Goal: Task Accomplishment & Management: Manage account settings

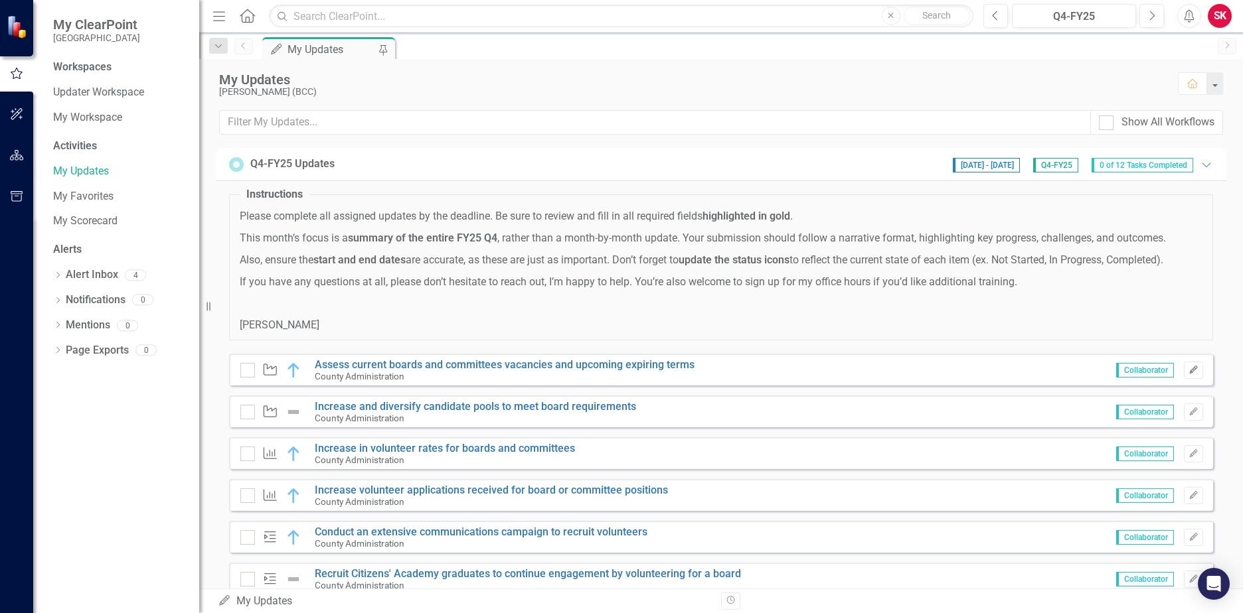
click at [1189, 370] on icon "button" at bounding box center [1193, 370] width 8 height 8
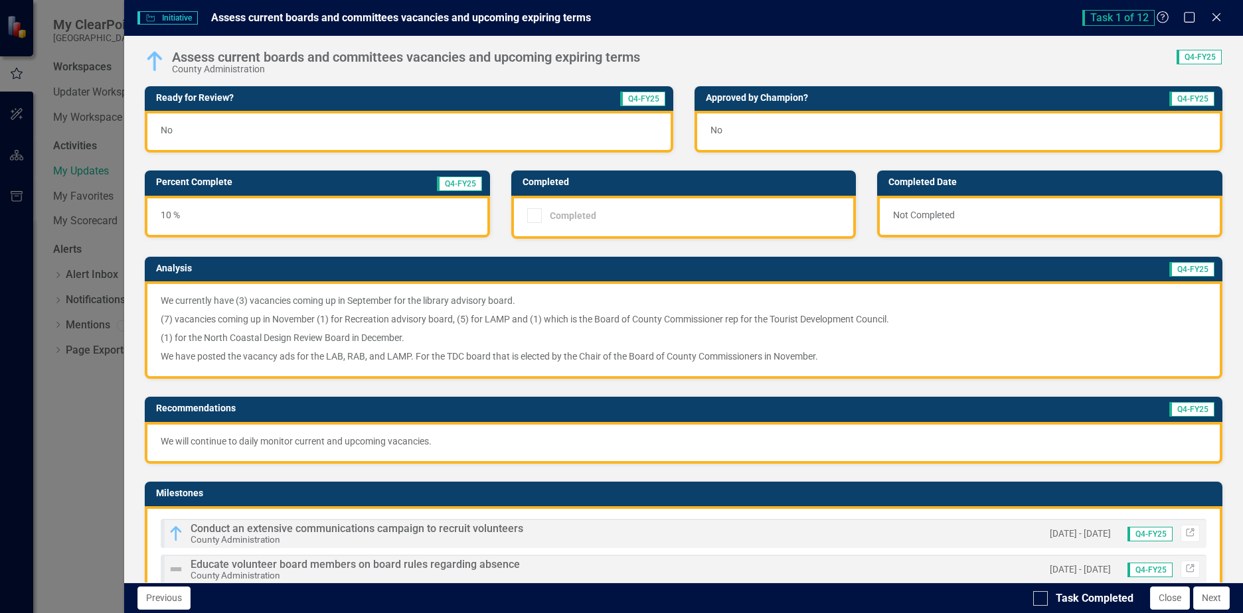
drag, startPoint x: 1221, startPoint y: 14, endPoint x: 1186, endPoint y: 52, distance: 51.7
click at [1221, 13] on icon "Close" at bounding box center [1215, 17] width 13 height 11
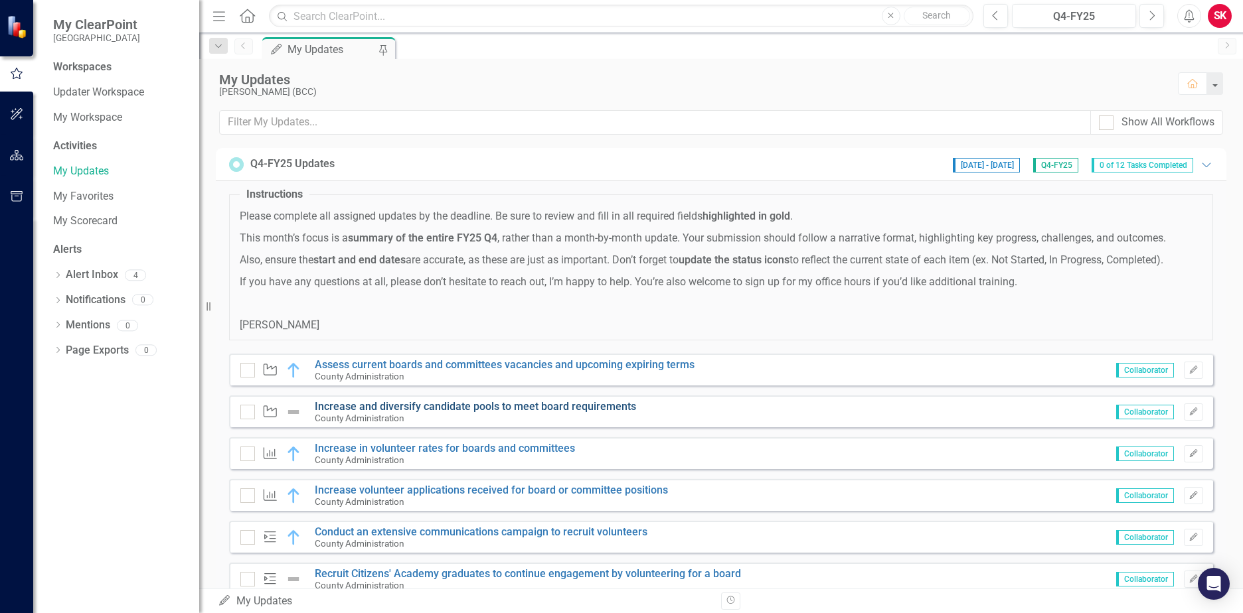
click at [478, 406] on link "Increase and diversify candidate pools to meet board requirements" at bounding box center [475, 406] width 321 height 13
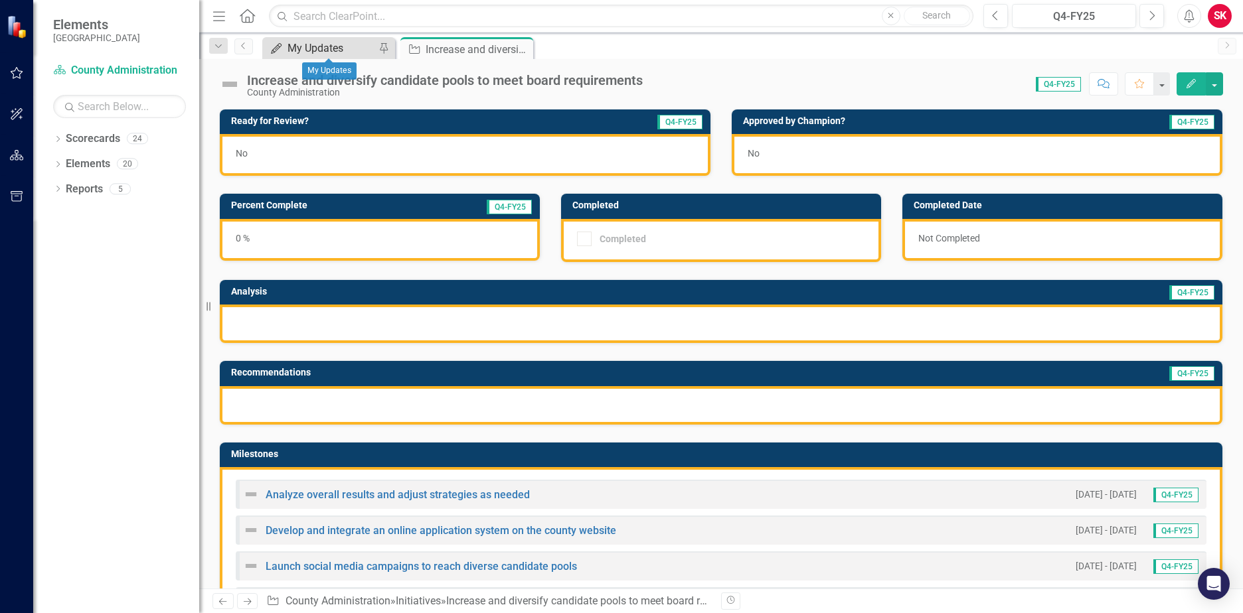
click at [368, 52] on div "My Updates" at bounding box center [331, 48] width 88 height 17
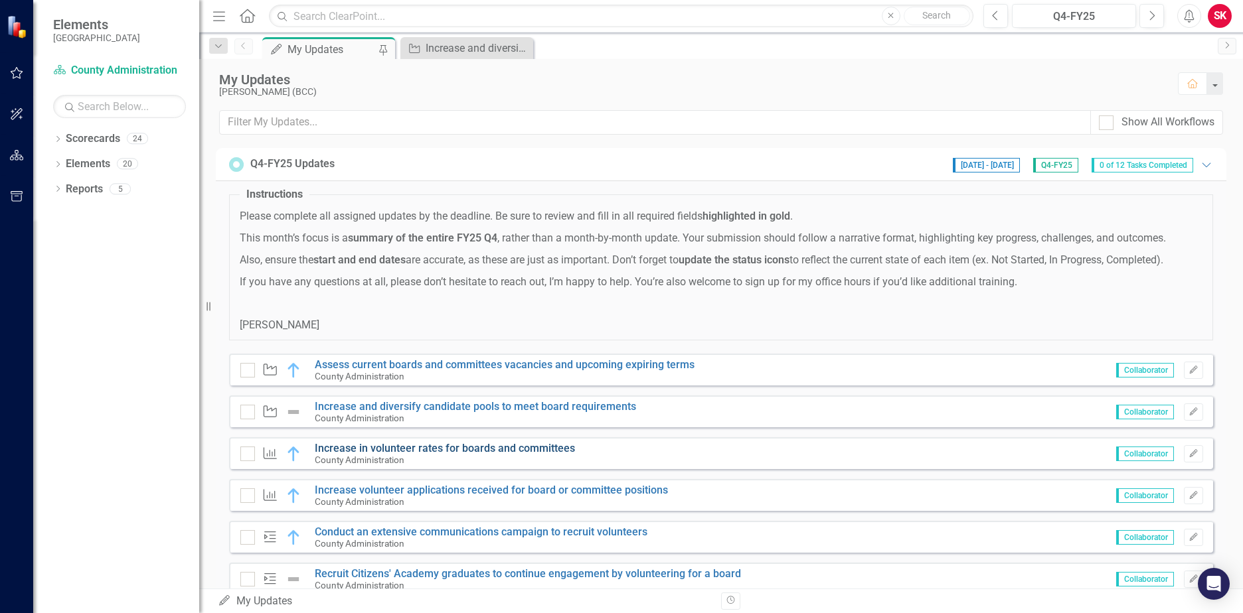
click at [463, 449] on link "Increase in volunteer rates for boards and committees" at bounding box center [445, 448] width 260 height 13
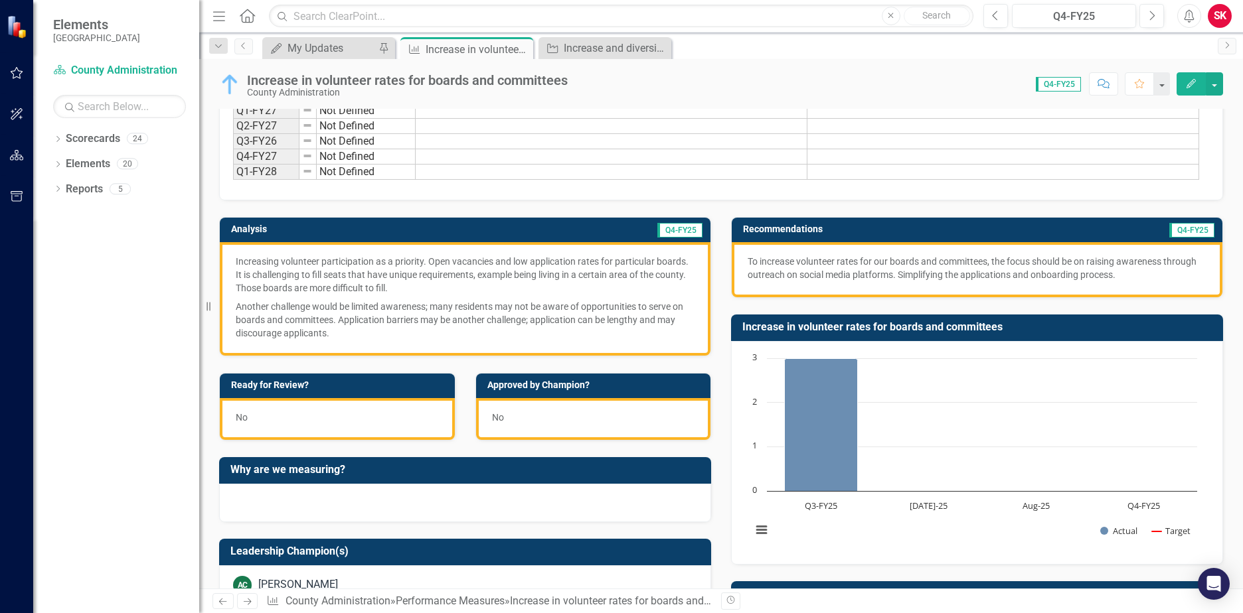
scroll to position [199, 0]
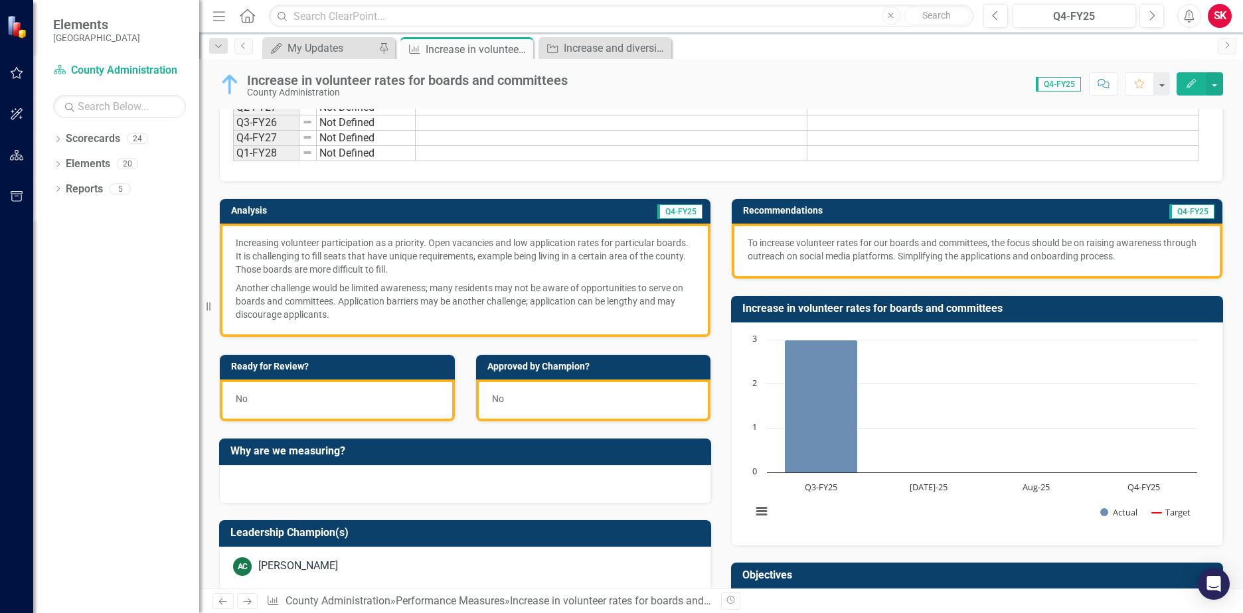
click at [354, 396] on div "No" at bounding box center [337, 401] width 235 height 42
click at [1189, 80] on icon "Edit" at bounding box center [1191, 83] width 12 height 9
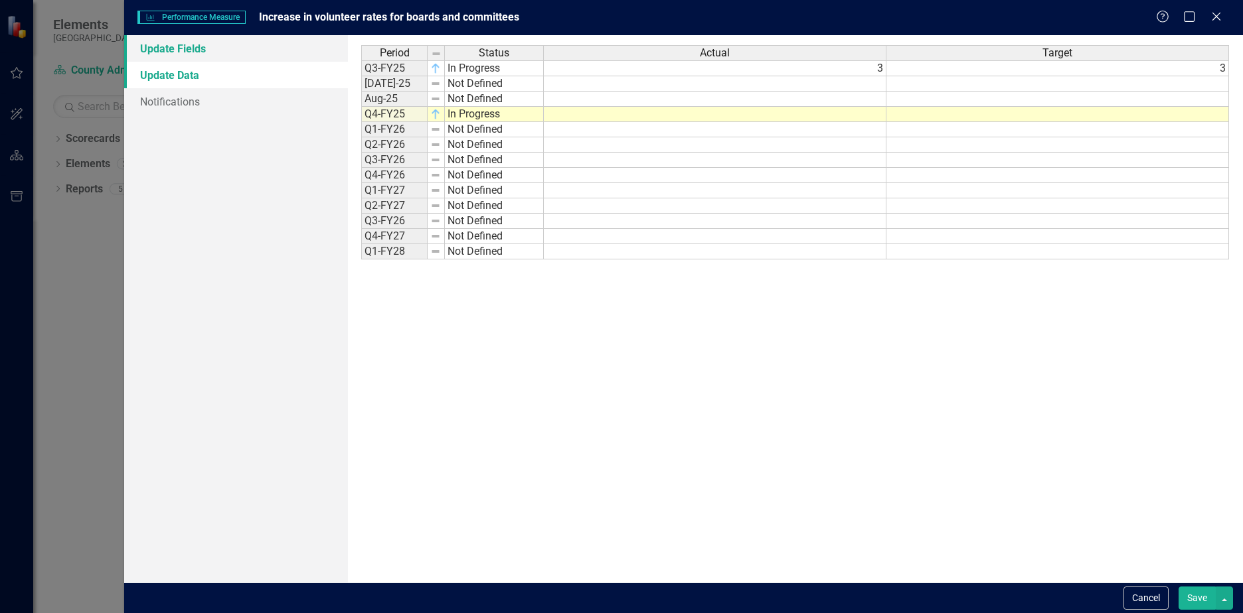
scroll to position [0, 0]
click at [200, 48] on link "Update Fields" at bounding box center [236, 48] width 224 height 27
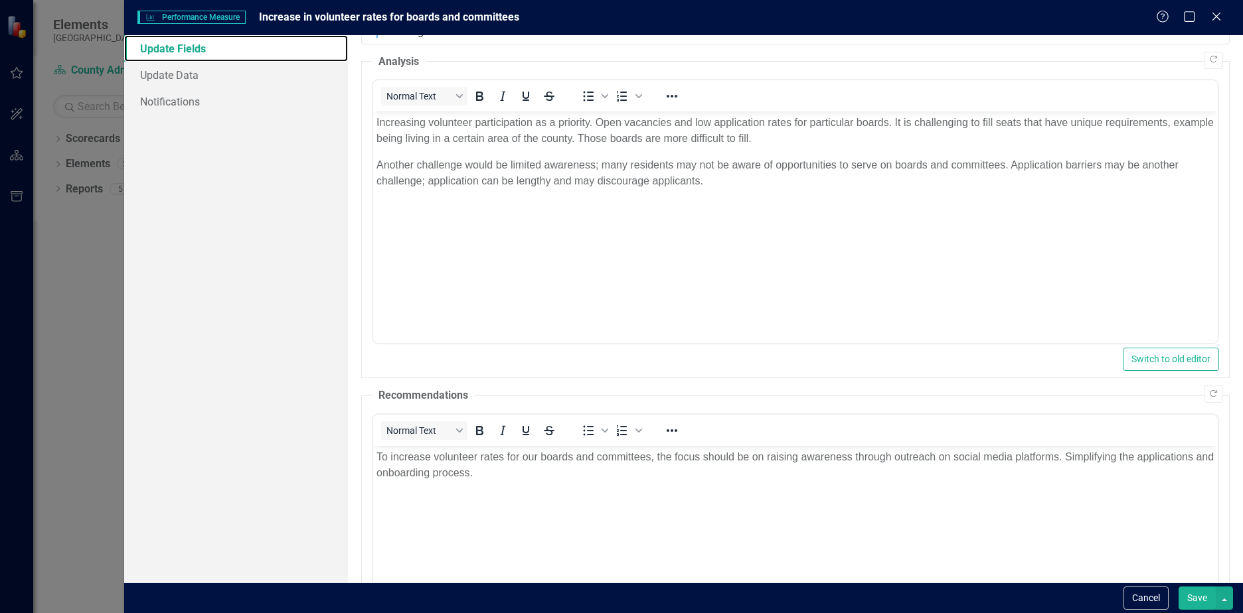
scroll to position [66, 0]
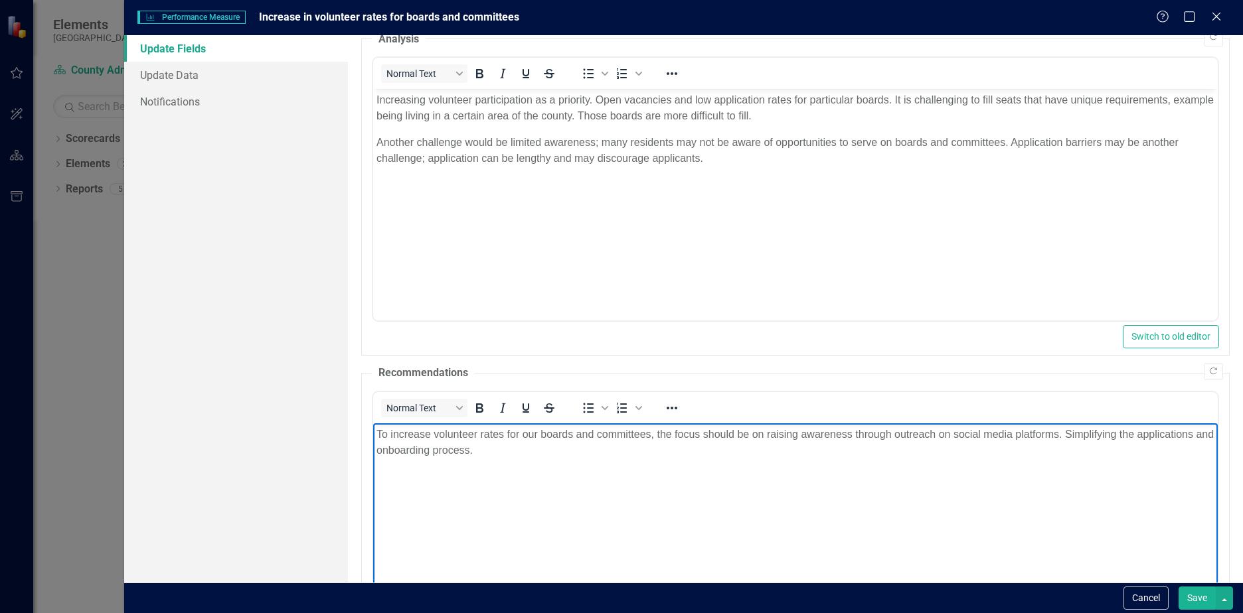
drag, startPoint x: 653, startPoint y: 433, endPoint x: 842, endPoint y: 445, distance: 189.6
click at [654, 433] on p "To increase volunteer rates for our boards and committees, the focus should be …" at bounding box center [795, 443] width 838 height 32
click at [855, 447] on p "To increase volunteer rates for our boards and committees, we are focusing on r…" at bounding box center [795, 443] width 838 height 32
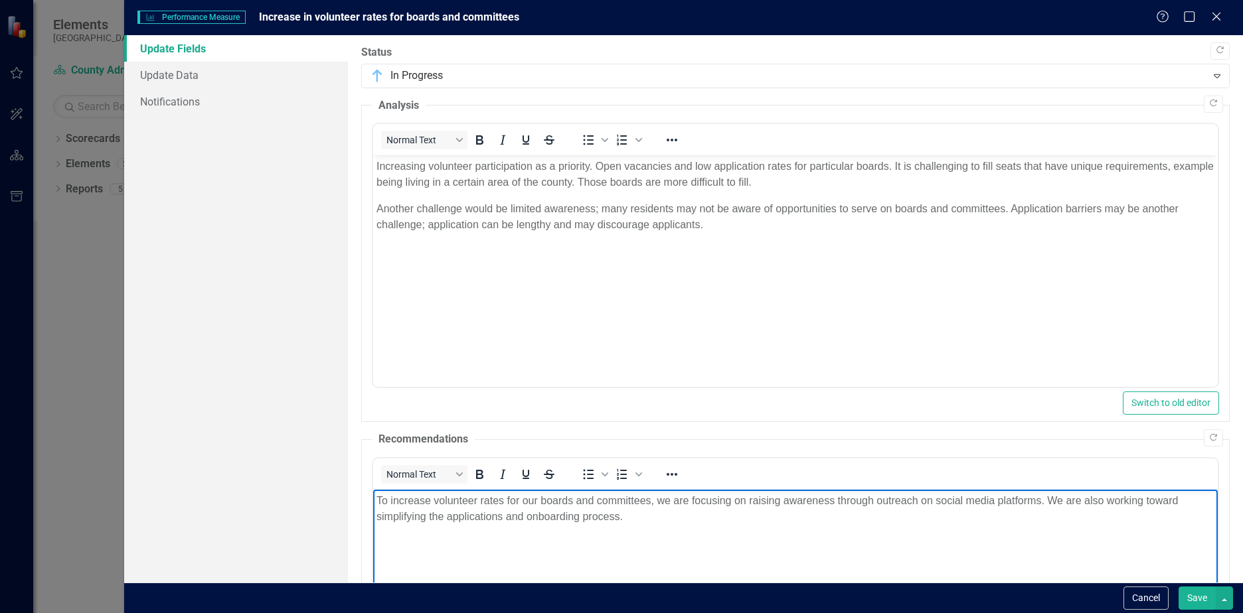
drag, startPoint x: 542, startPoint y: 167, endPoint x: 571, endPoint y: 173, distance: 29.8
click at [542, 167] on p "Increasing volunteer participation as a priority. Open vacancies and low applic…" at bounding box center [795, 175] width 838 height 32
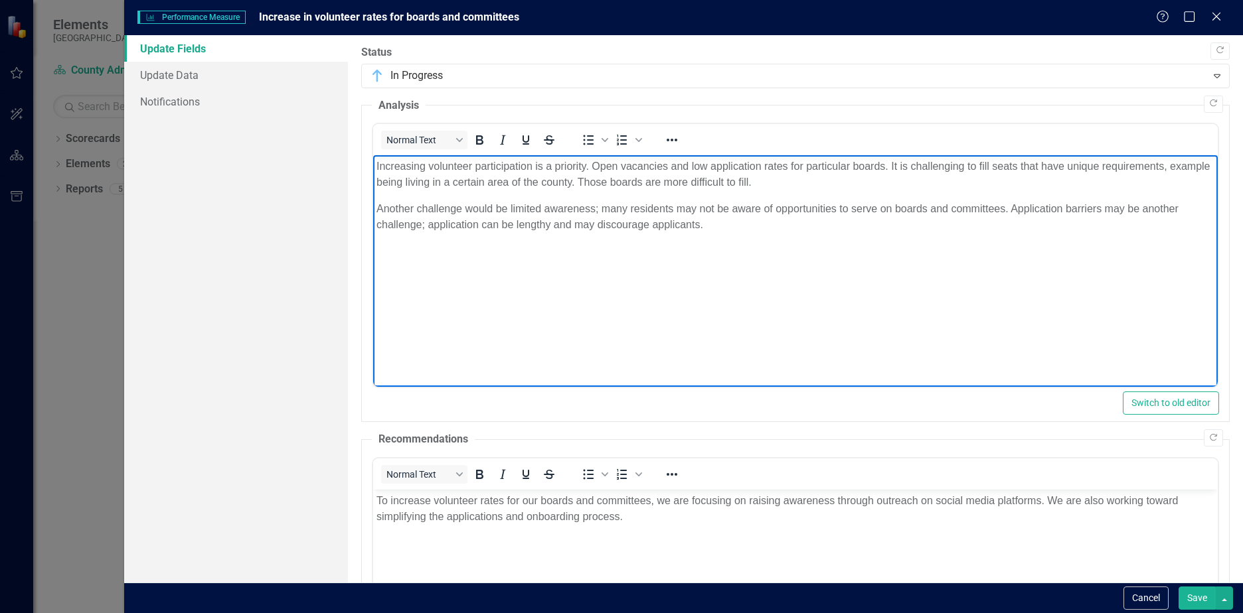
click at [377, 169] on p "Increasing volunteer participation is a priority. Open vacancies and low applic…" at bounding box center [795, 175] width 838 height 32
drag, startPoint x: 732, startPoint y: 235, endPoint x: 747, endPoint y: 303, distance: 69.4
click at [373, 155] on html "The word is getting out regarding residents Increasing volunteer participation …" at bounding box center [795, 254] width 844 height 199
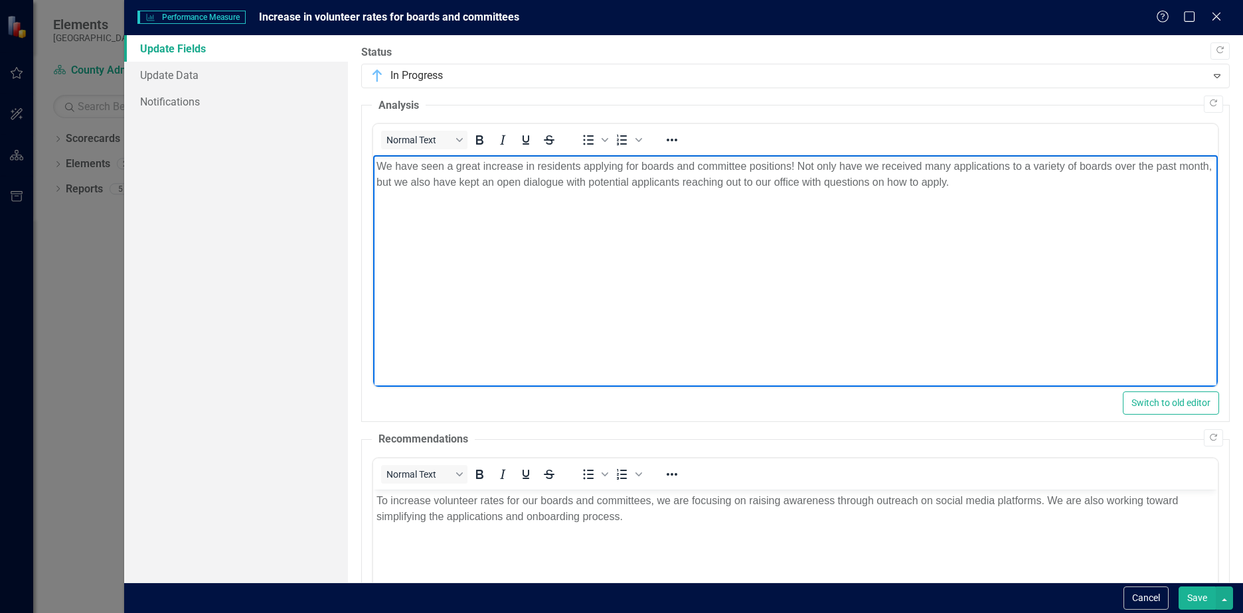
click at [790, 167] on p "We have seen a great increase in residents applying for boards and committee po…" at bounding box center [795, 175] width 838 height 32
drag, startPoint x: 492, startPoint y: 182, endPoint x: 469, endPoint y: 185, distance: 23.5
click at [469, 185] on p "We have seen a great increase in residents applying for boards and committee po…" at bounding box center [795, 175] width 838 height 32
click at [1017, 183] on p "We have seen a great increase in residents applying for boards and committee po…" at bounding box center [795, 175] width 838 height 32
drag, startPoint x: 1015, startPoint y: 183, endPoint x: 926, endPoint y: 193, distance: 89.6
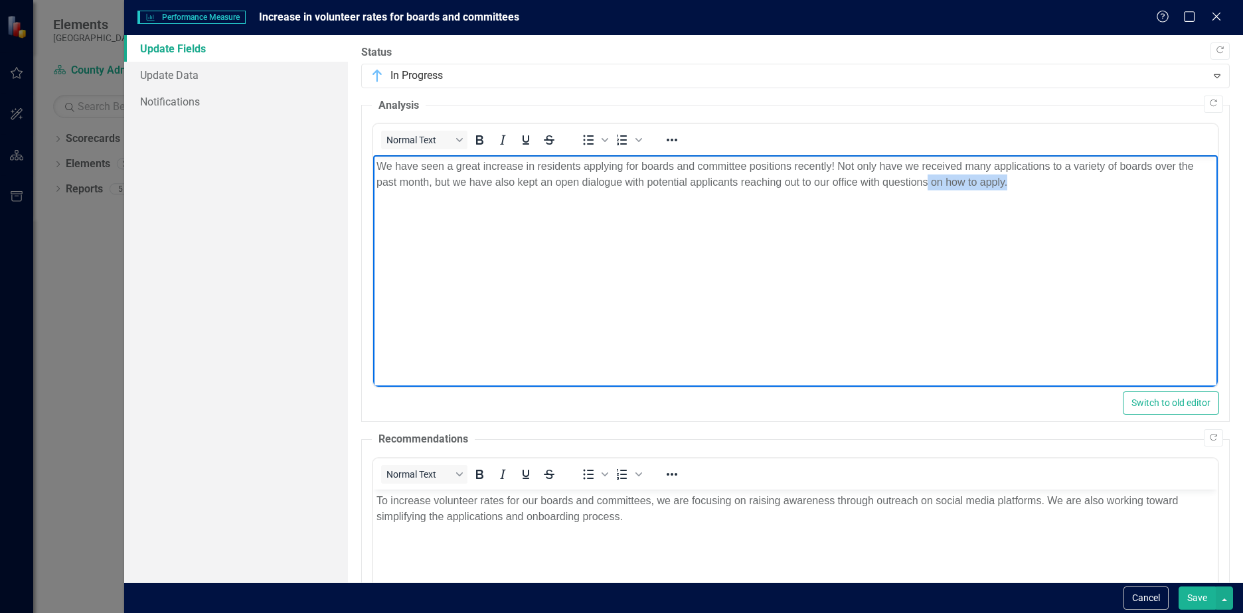
click at [926, 193] on body "We have seen a great increase in residents applying for boards and committee po…" at bounding box center [795, 254] width 844 height 199
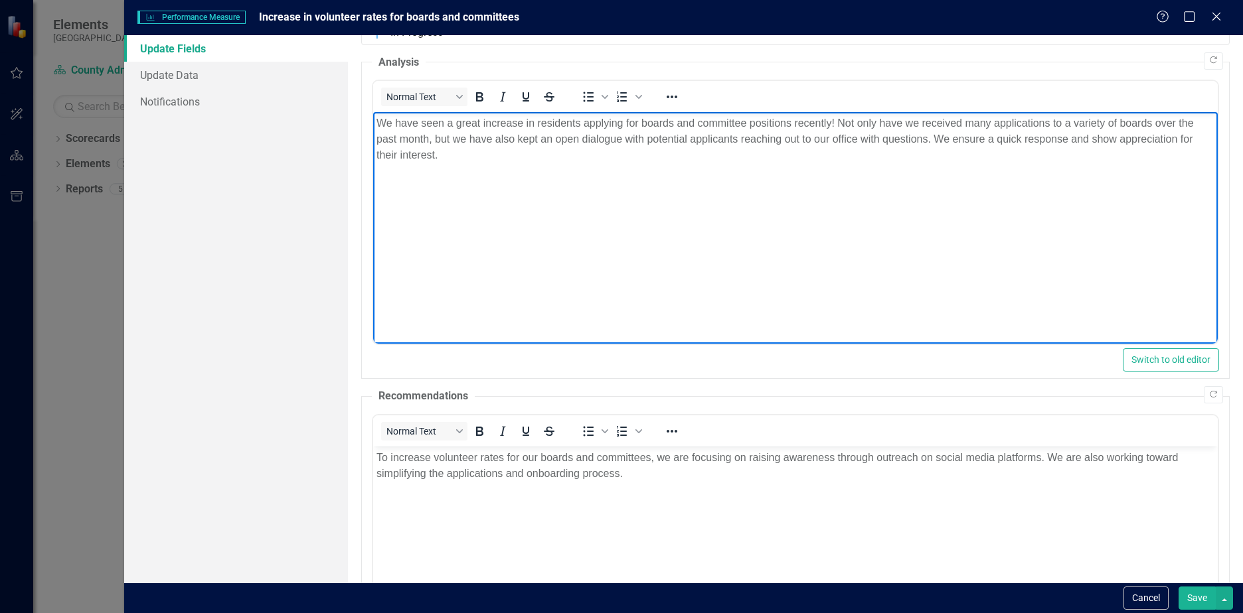
scroll to position [66, 0]
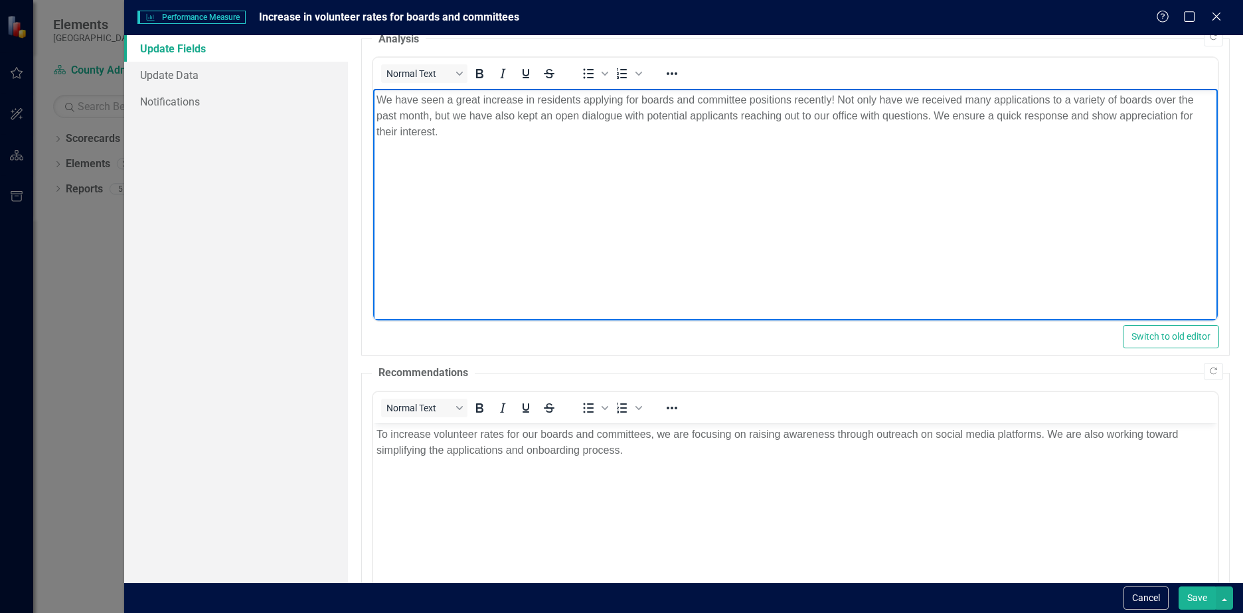
click at [692, 431] on p "To increase volunteer rates for our boards and committees, we are focusing on r…" at bounding box center [795, 443] width 838 height 32
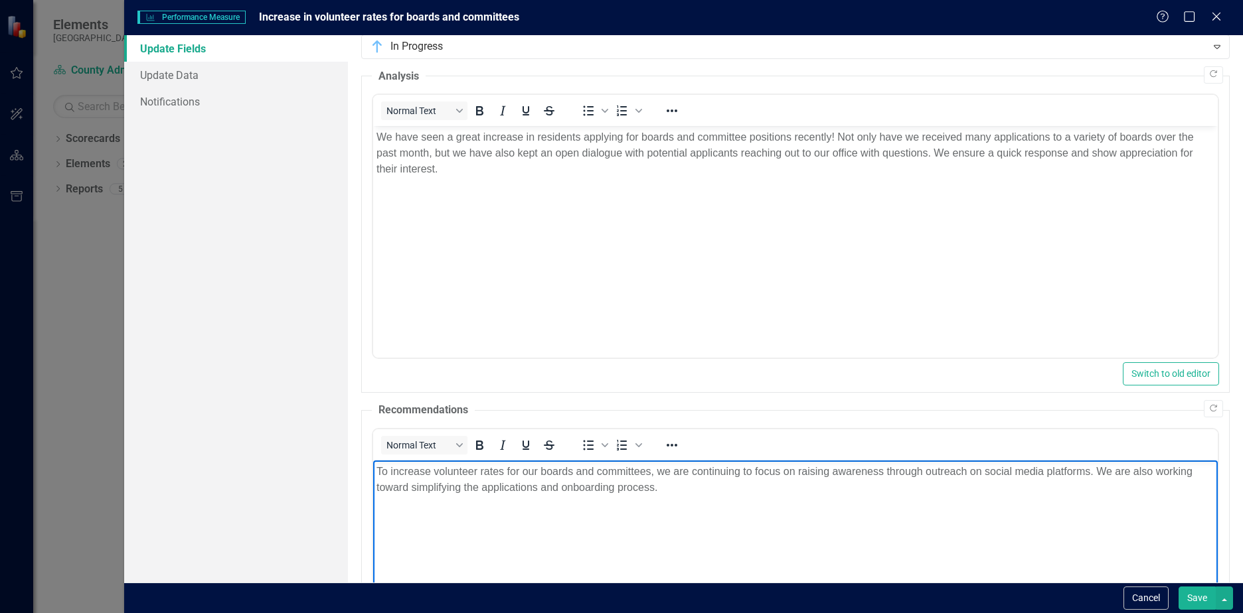
scroll to position [0, 0]
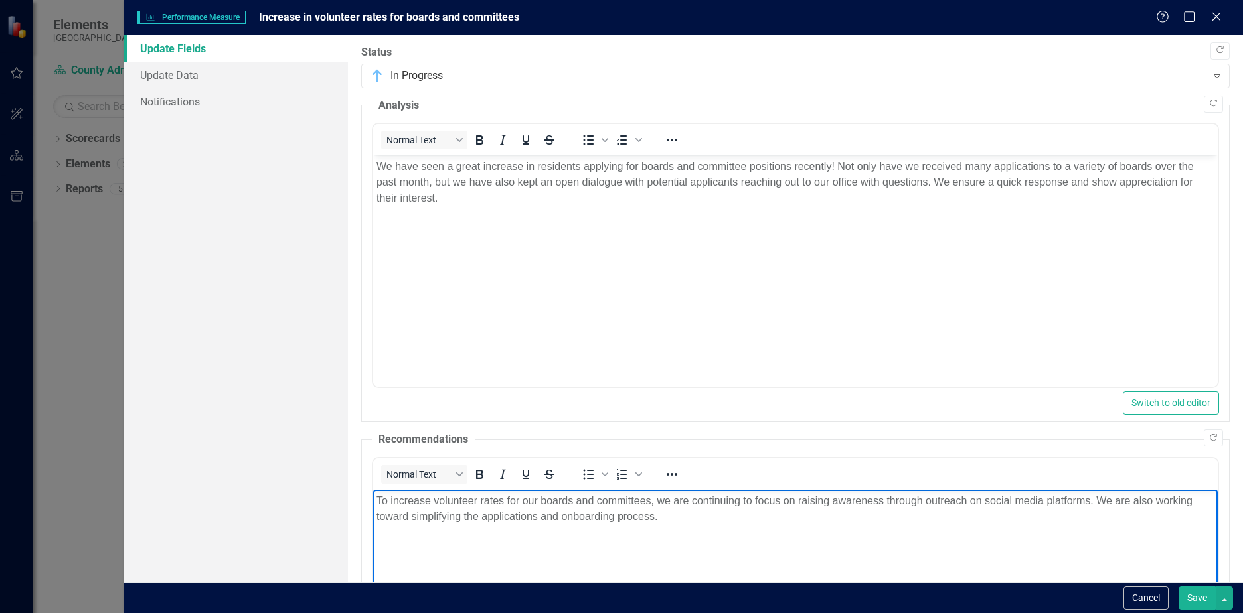
click at [948, 181] on p "We have seen a great increase in residents applying for boards and committee po…" at bounding box center [795, 183] width 838 height 48
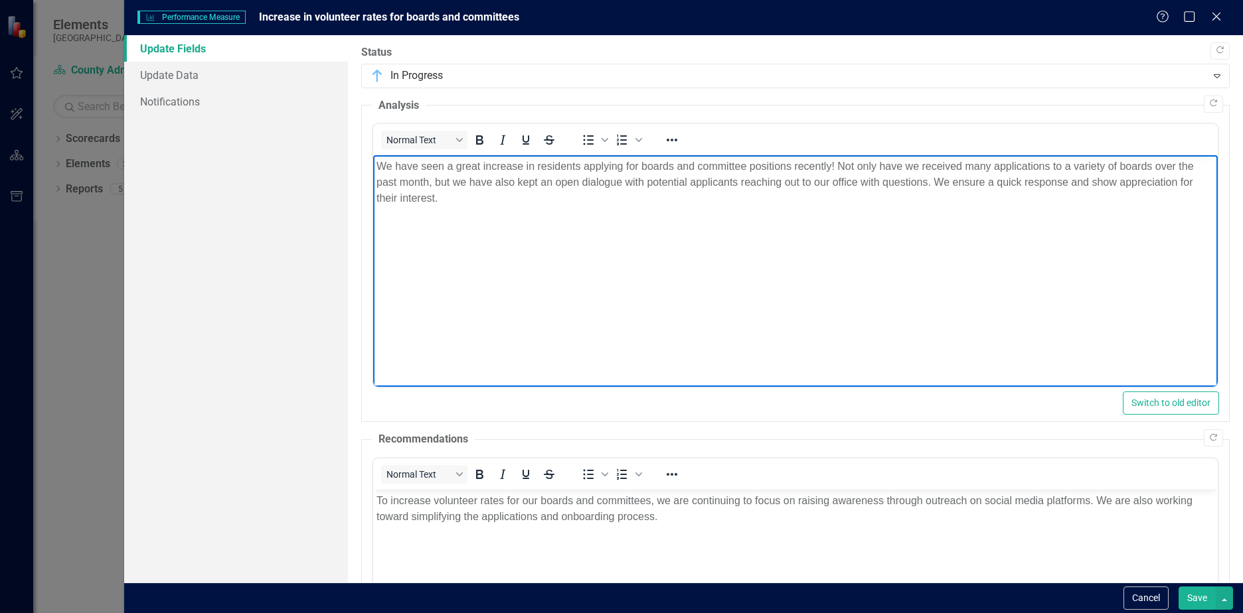
click at [954, 180] on p "We have seen a great increase in residents applying for boards and committee po…" at bounding box center [795, 183] width 838 height 48
click at [565, 196] on p "We have seen a great increase in residents applying for boards and committee po…" at bounding box center [795, 183] width 838 height 48
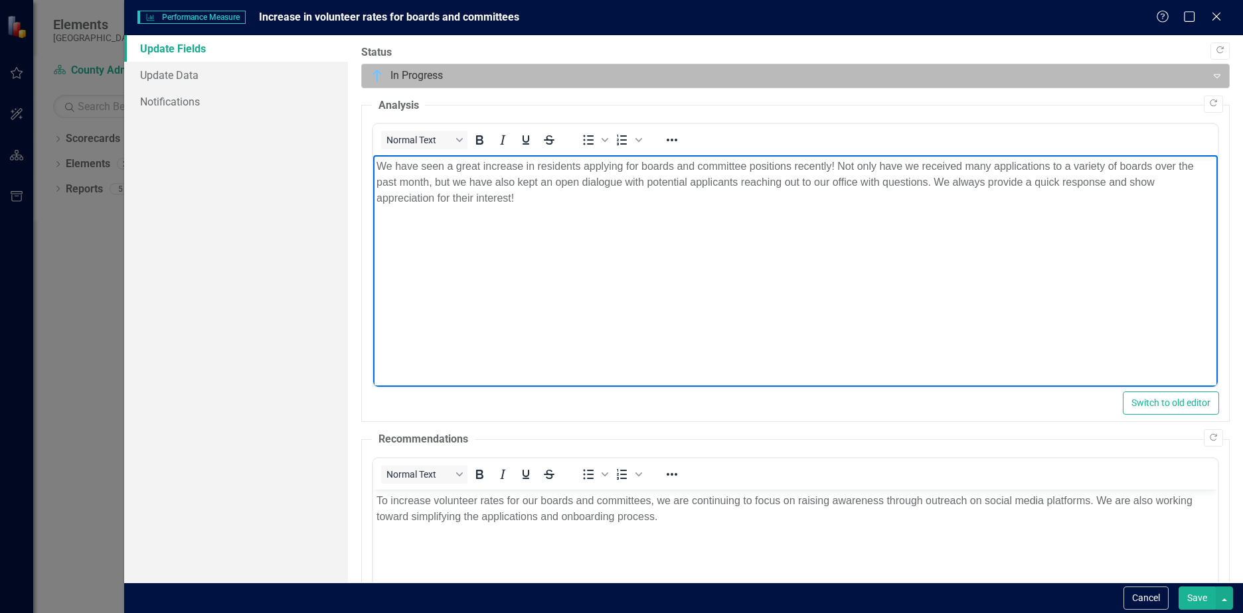
click at [1210, 78] on icon "Expand" at bounding box center [1216, 75] width 13 height 11
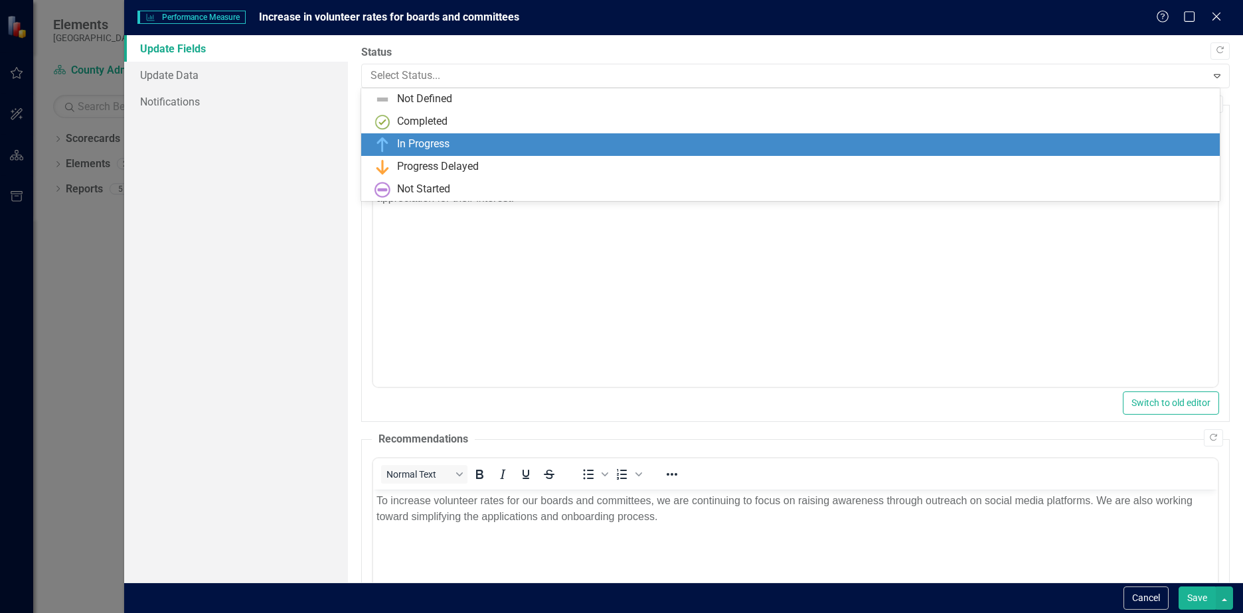
click at [459, 144] on div "In Progress" at bounding box center [792, 145] width 837 height 16
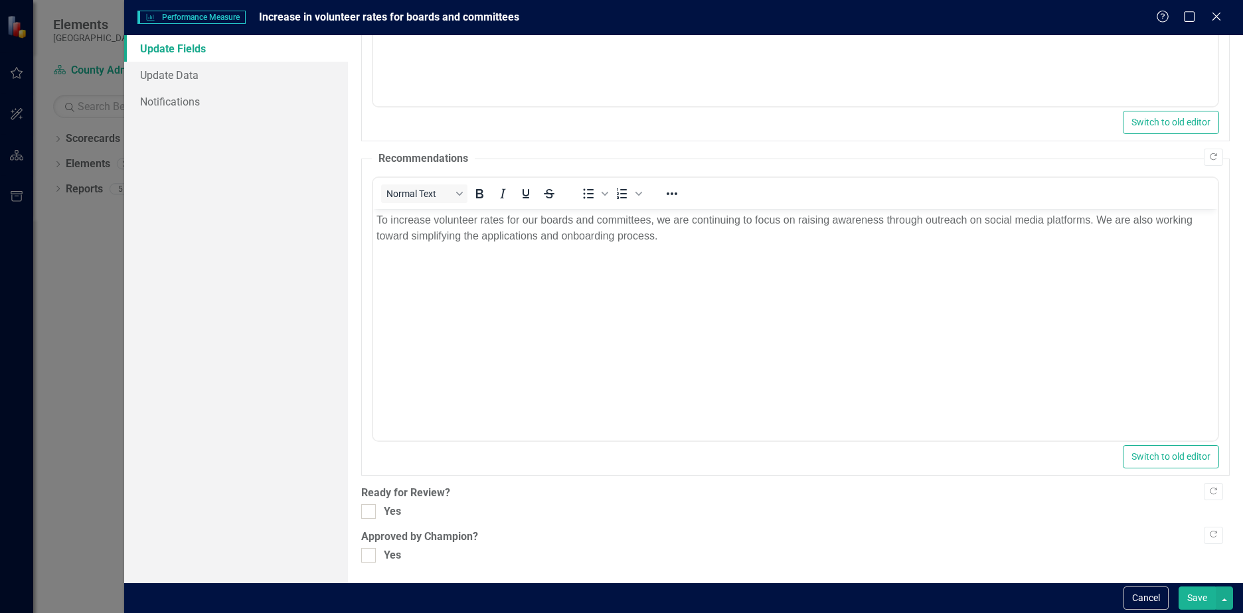
scroll to position [281, 0]
click at [372, 511] on div at bounding box center [368, 511] width 15 height 15
click at [370, 511] on input "Yes" at bounding box center [365, 508] width 9 height 9
checkbox input "true"
click at [1195, 591] on button "Save" at bounding box center [1196, 598] width 37 height 23
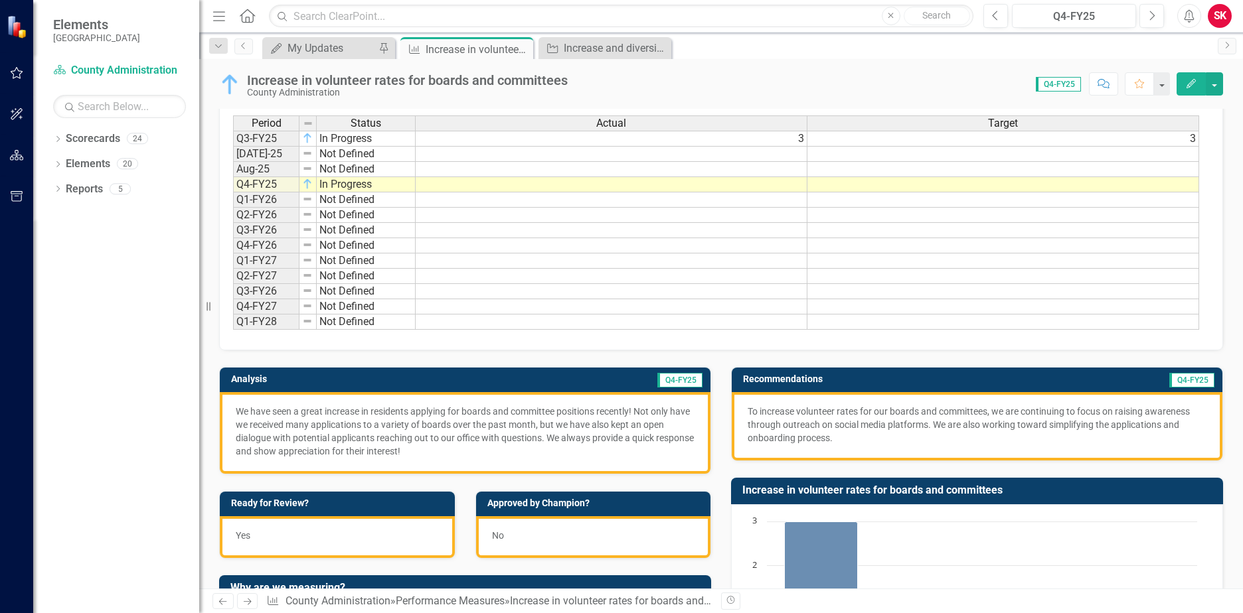
scroll to position [0, 0]
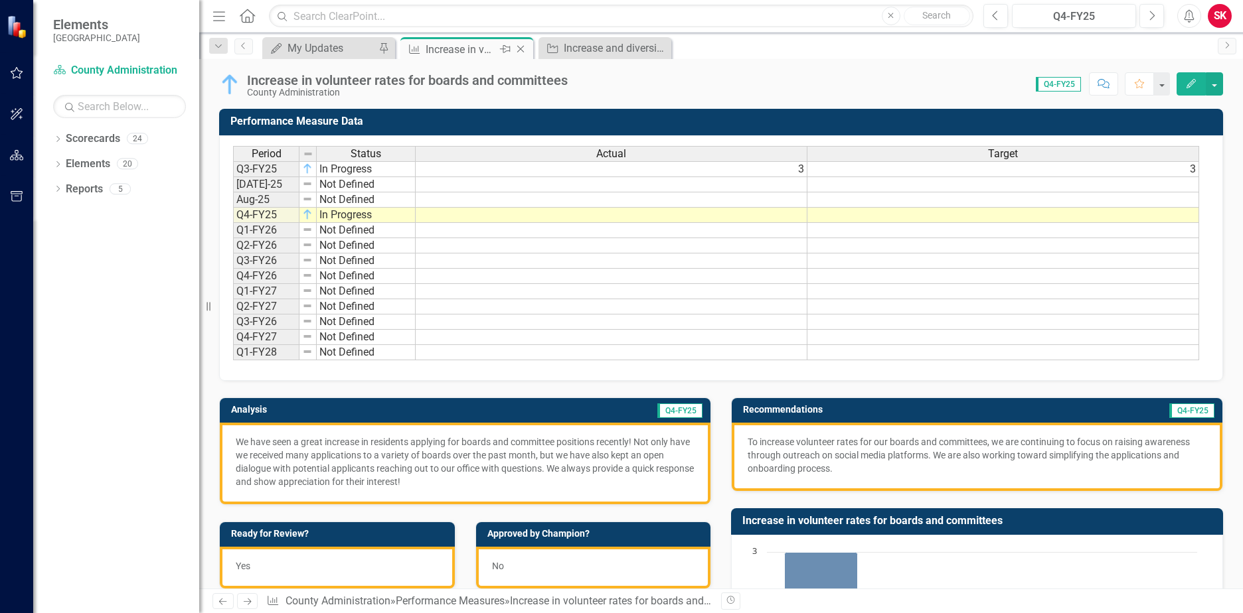
click at [521, 50] on icon "Close" at bounding box center [520, 49] width 13 height 11
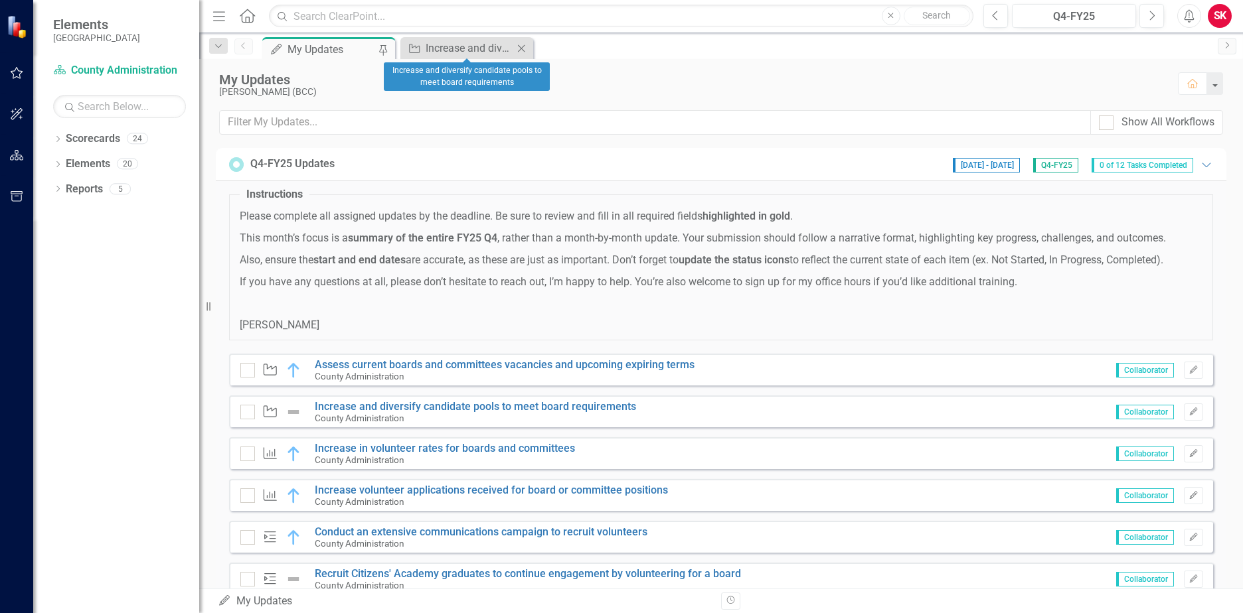
click at [521, 50] on icon "Close" at bounding box center [520, 48] width 13 height 11
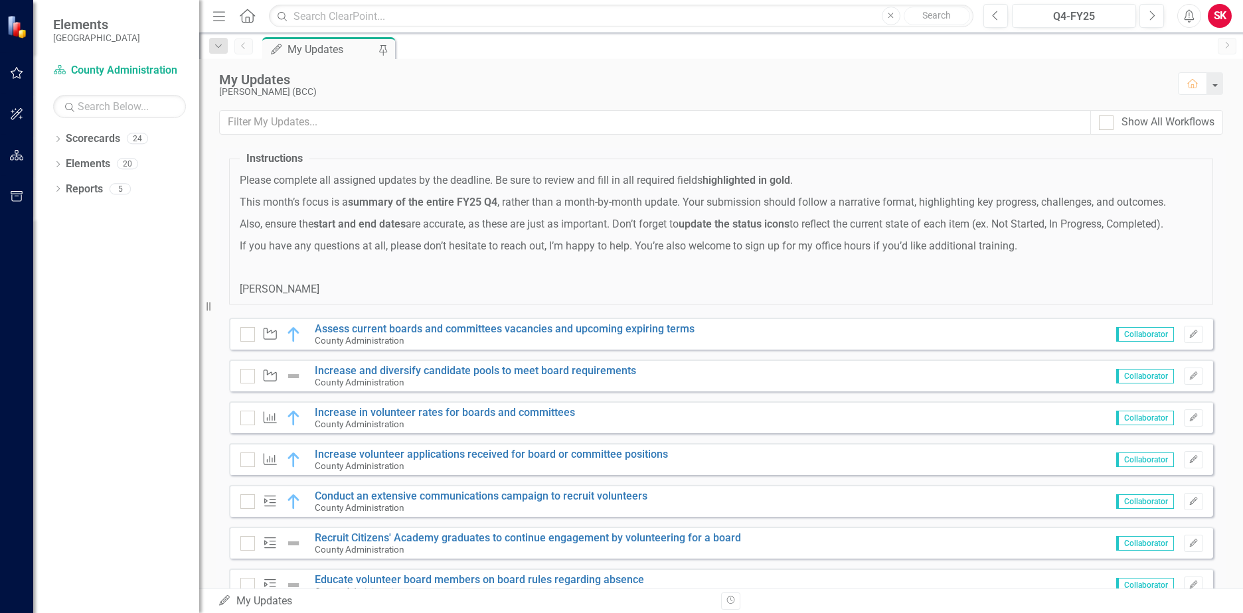
scroll to position [66, 0]
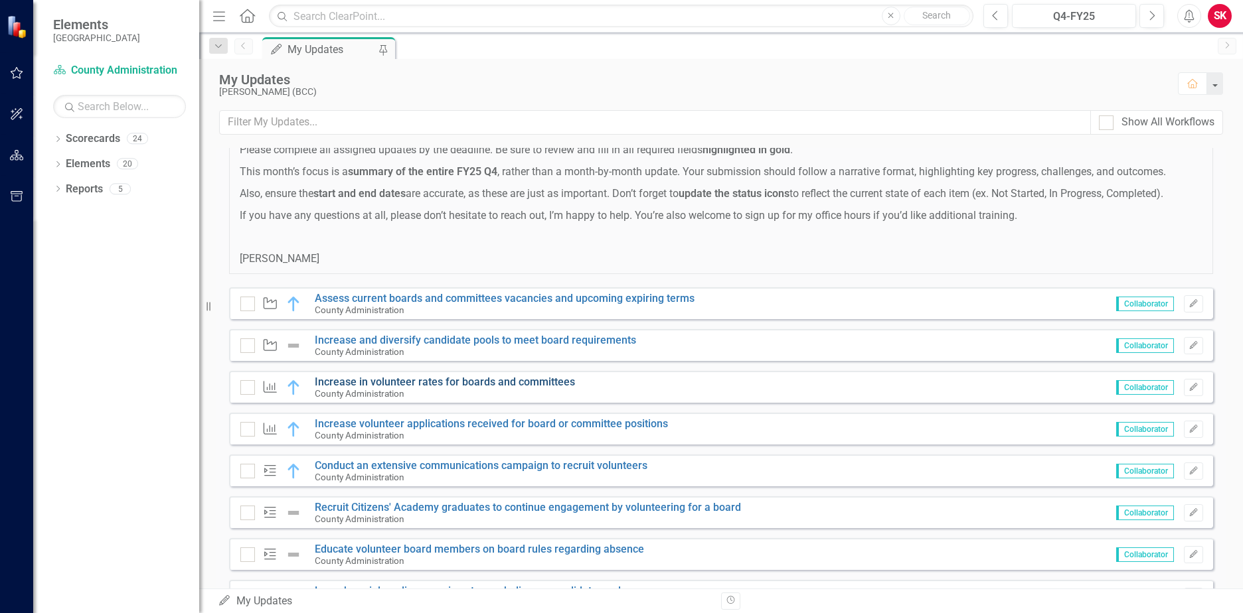
click at [356, 384] on link "Increase in volunteer rates for boards and committees" at bounding box center [445, 382] width 260 height 13
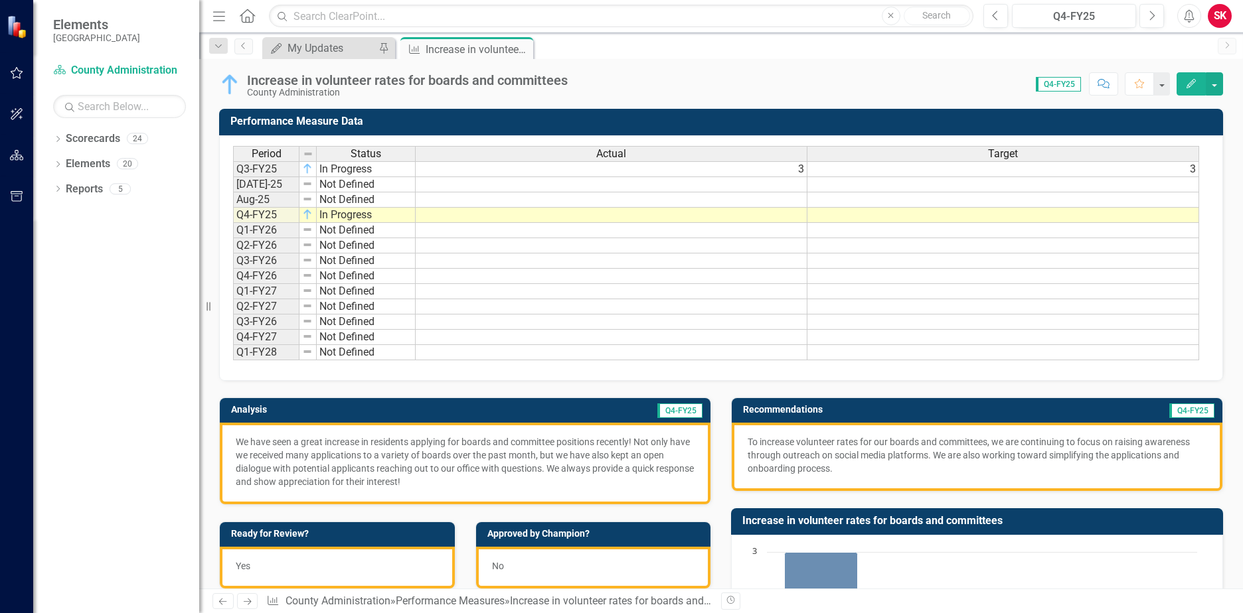
click at [346, 198] on td "Not Defined" at bounding box center [366, 199] width 99 height 15
click at [310, 201] on img at bounding box center [307, 199] width 11 height 11
click at [308, 202] on img at bounding box center [307, 199] width 11 height 11
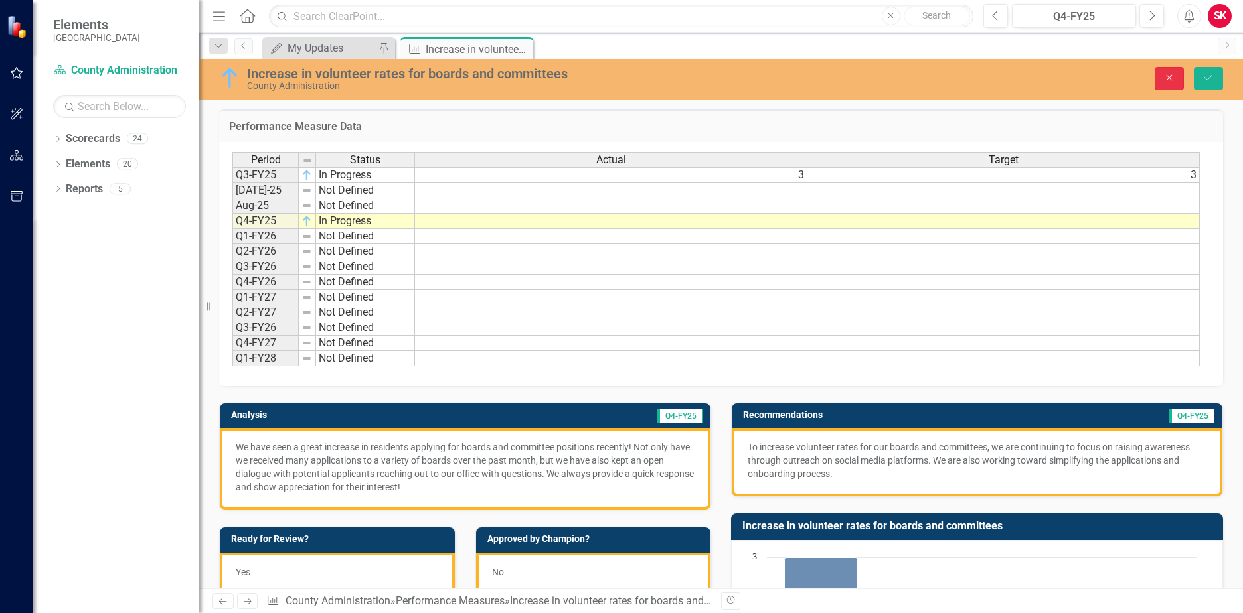
click at [1154, 82] on button "Close" at bounding box center [1168, 78] width 29 height 23
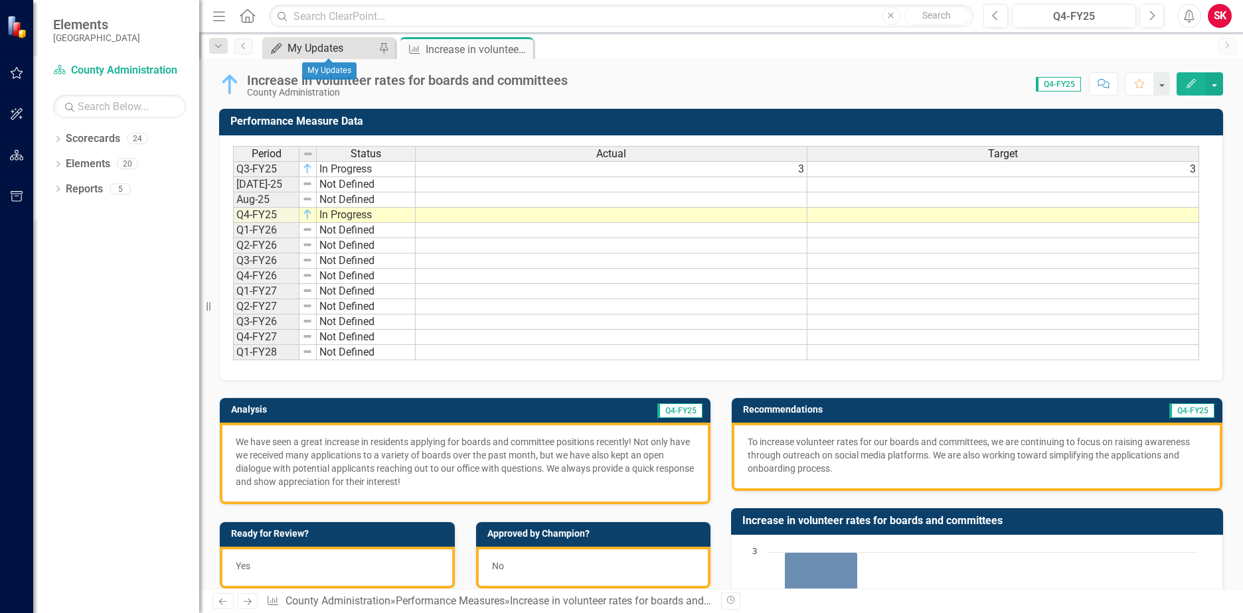
click at [339, 47] on div "My Updates" at bounding box center [331, 48] width 88 height 17
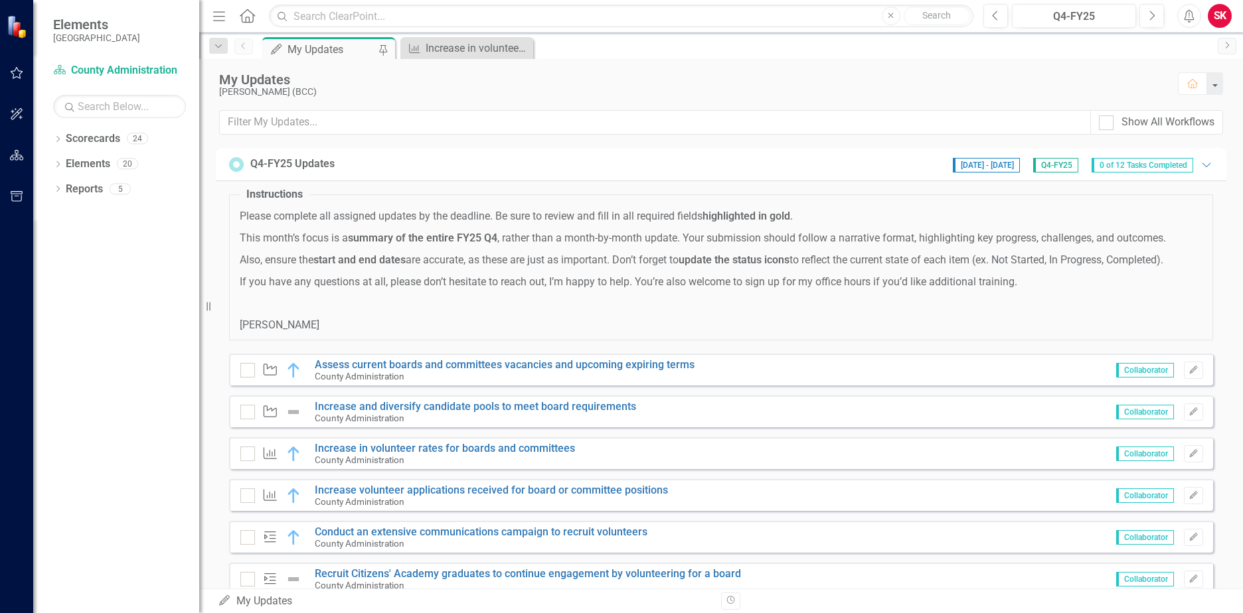
click at [255, 457] on div "Performance Measure" at bounding box center [274, 454] width 68 height 16
click at [250, 455] on div at bounding box center [247, 454] width 15 height 15
click at [249, 455] on input "checkbox" at bounding box center [244, 451] width 9 height 9
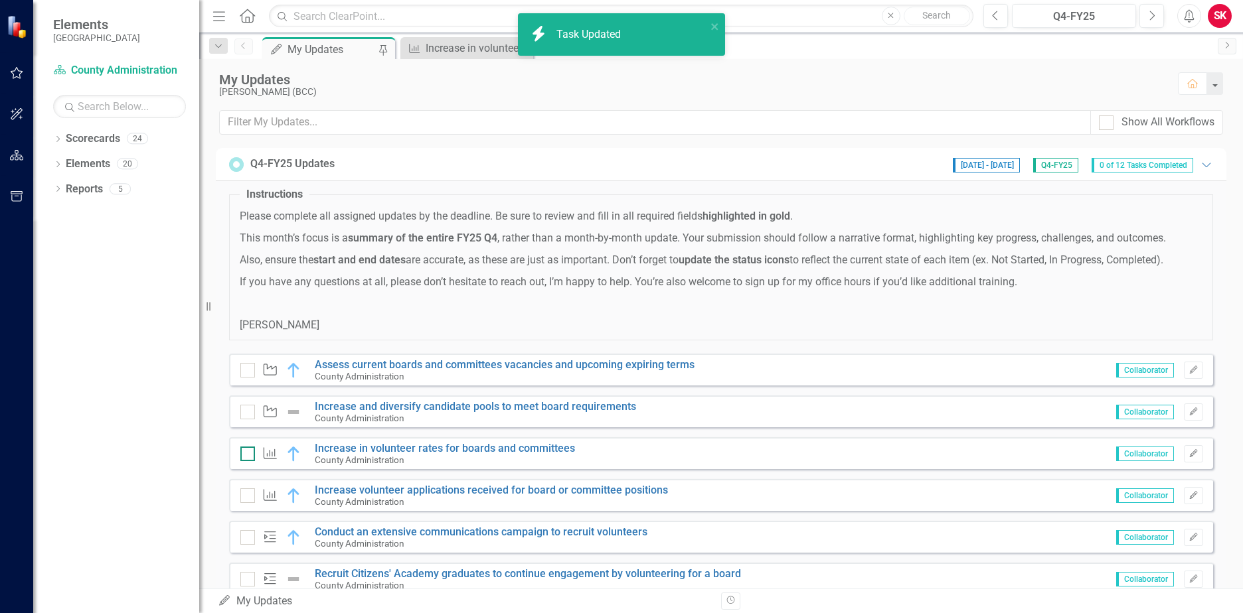
checkbox input "true"
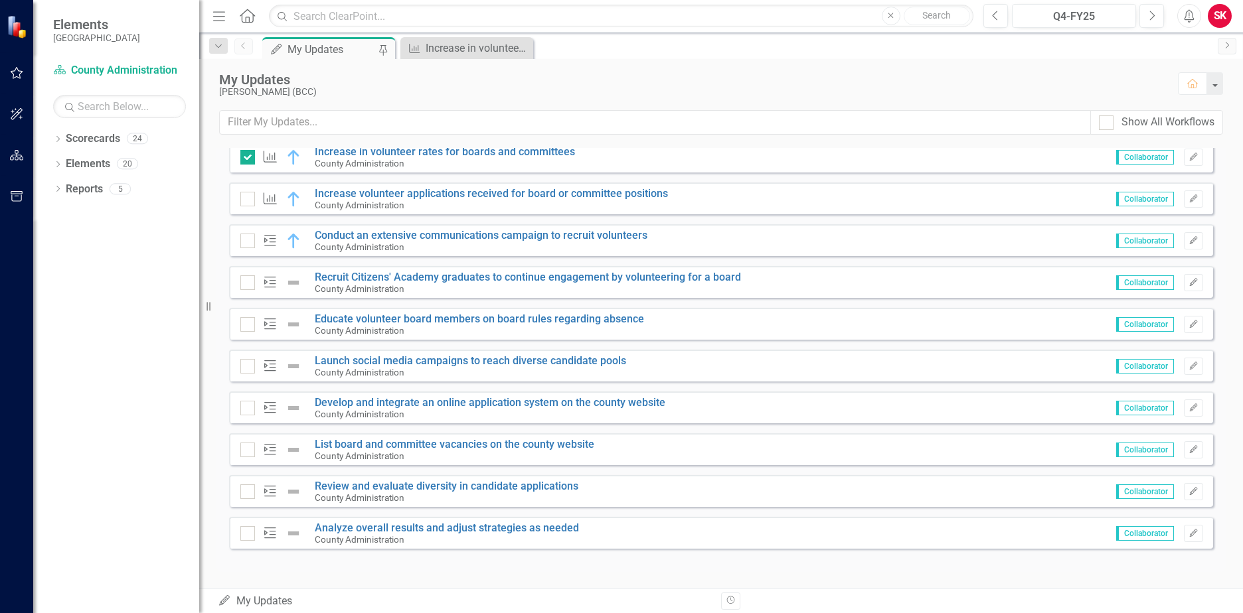
scroll to position [98, 0]
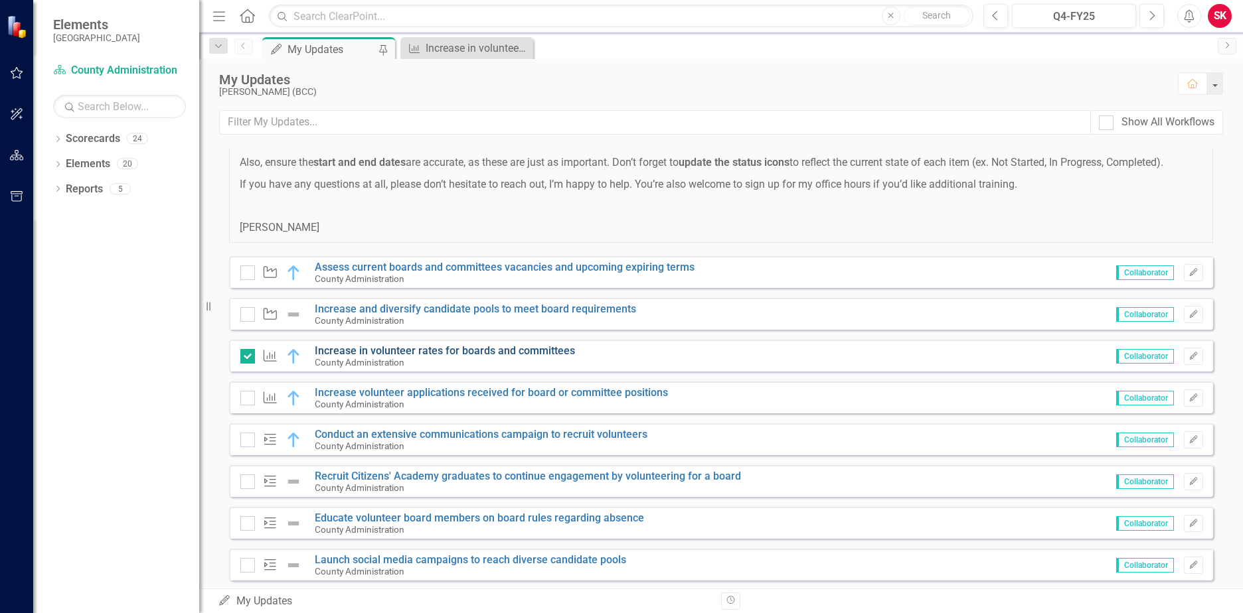
click at [428, 348] on link "Increase in volunteer rates for boards and committees" at bounding box center [445, 350] width 260 height 13
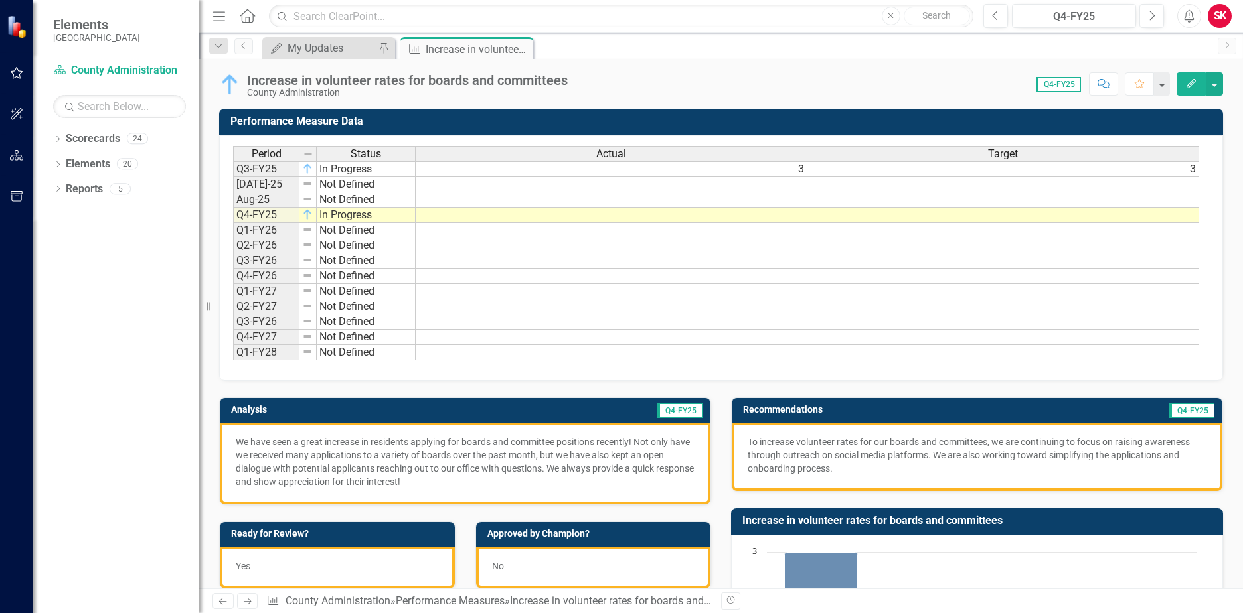
drag, startPoint x: 457, startPoint y: 479, endPoint x: 258, endPoint y: 446, distance: 201.8
click at [254, 440] on p "We have seen a great increase in residents applying for boards and committee po…" at bounding box center [465, 461] width 459 height 53
drag, startPoint x: 451, startPoint y: 478, endPoint x: 334, endPoint y: 458, distance: 119.2
click at [334, 458] on p "We have seen a great increase in residents applying for boards and committee po…" at bounding box center [465, 461] width 459 height 53
drag, startPoint x: 233, startPoint y: 441, endPoint x: 394, endPoint y: 457, distance: 161.5
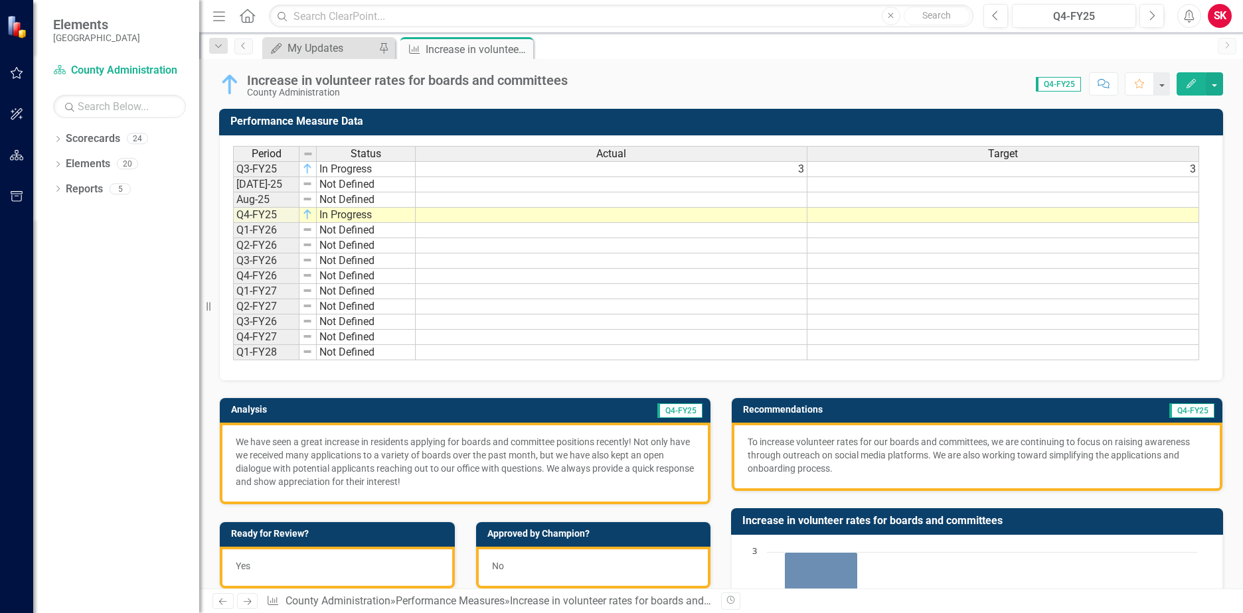
click at [394, 457] on div "We have seen a great increase in residents applying for boards and committee po…" at bounding box center [465, 464] width 490 height 82
click at [293, 48] on div "My Updates" at bounding box center [331, 48] width 88 height 17
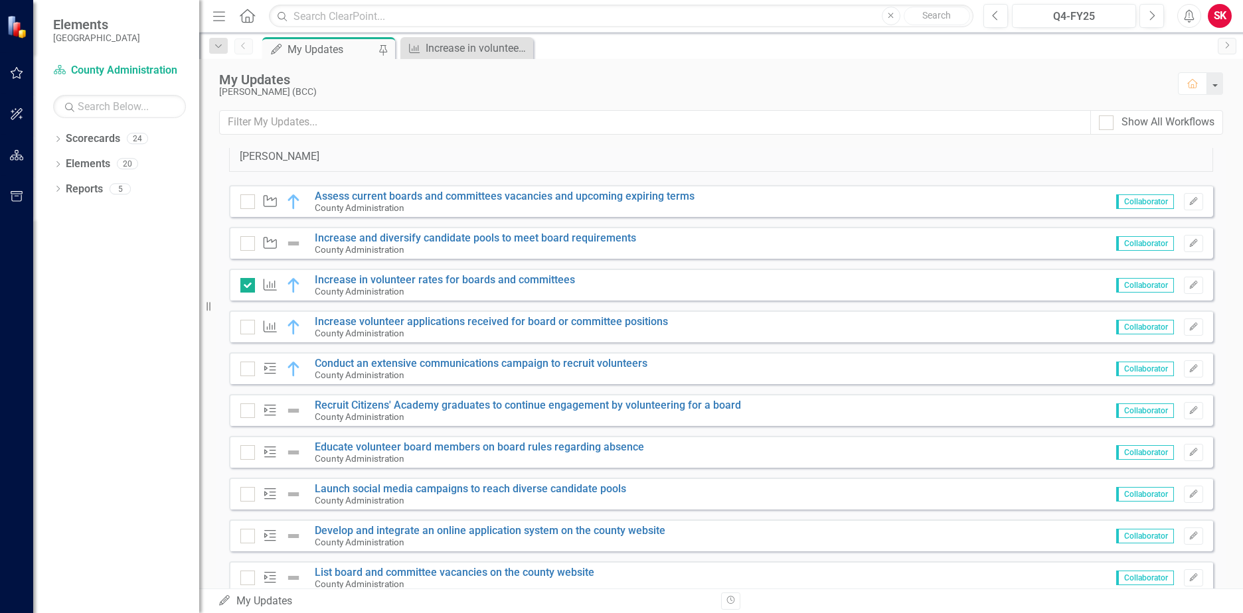
scroll to position [199, 0]
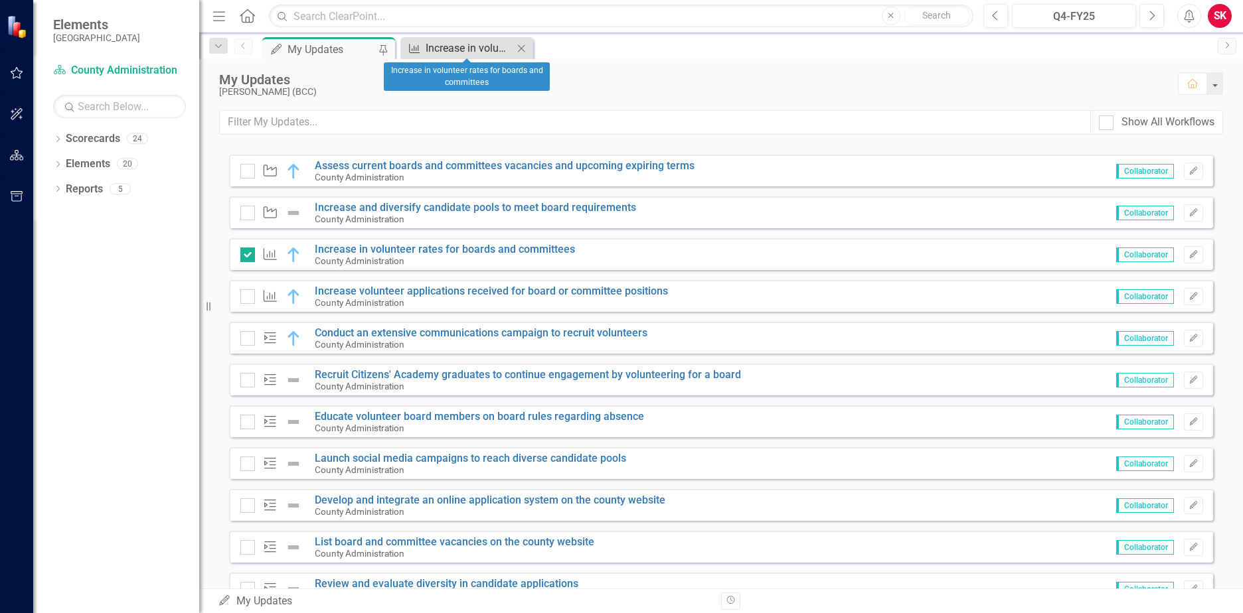
click at [429, 53] on div "Increase in volunteer rates for boards and committees" at bounding box center [469, 48] width 88 height 17
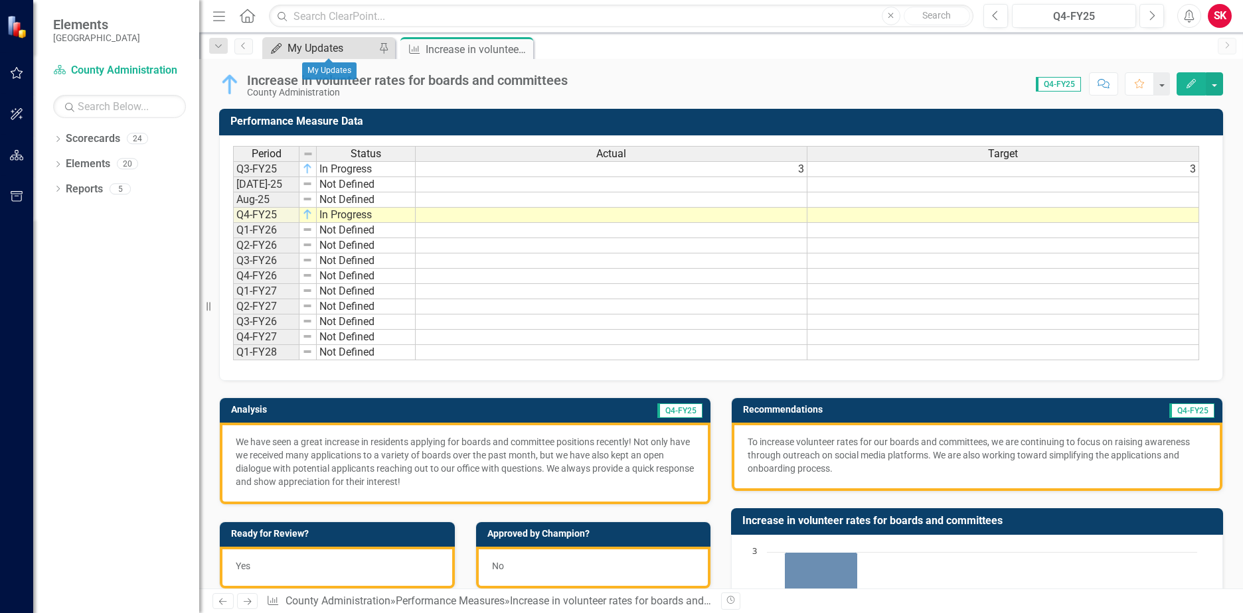
click at [356, 48] on div "My Updates" at bounding box center [331, 48] width 88 height 17
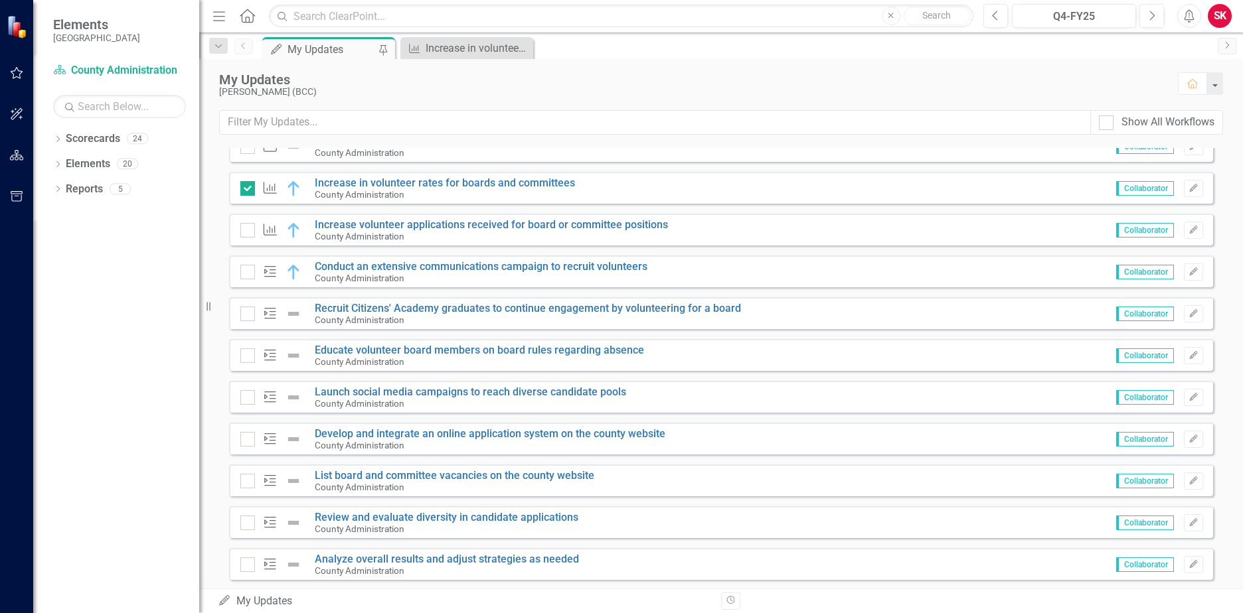
scroll to position [297, 0]
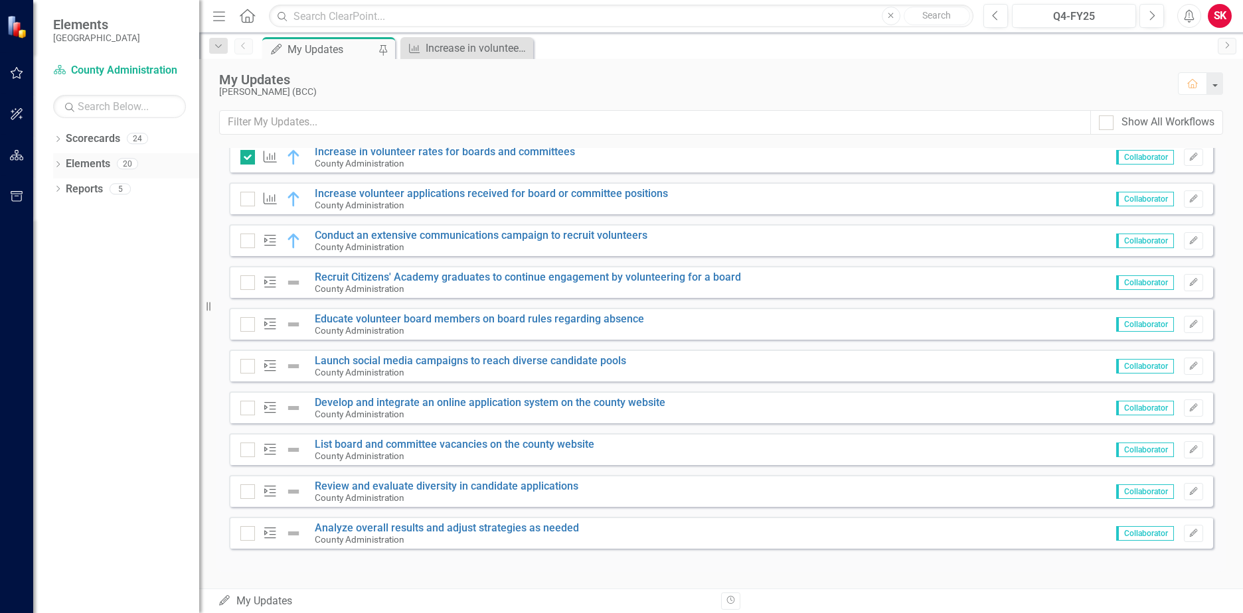
click at [60, 167] on icon "Dropdown" at bounding box center [57, 165] width 9 height 7
click at [60, 167] on div "Dropdown" at bounding box center [55, 163] width 11 height 9
click at [242, 161] on div at bounding box center [247, 157] width 15 height 15
click at [242, 159] on input "checkbox" at bounding box center [244, 154] width 9 height 9
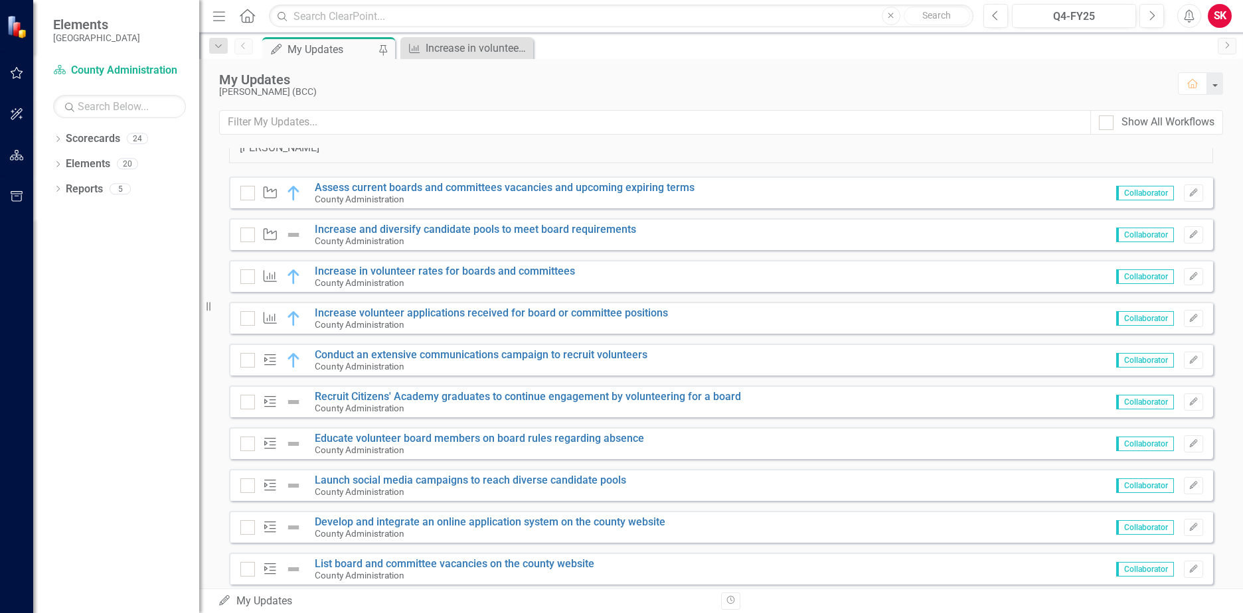
scroll to position [164, 0]
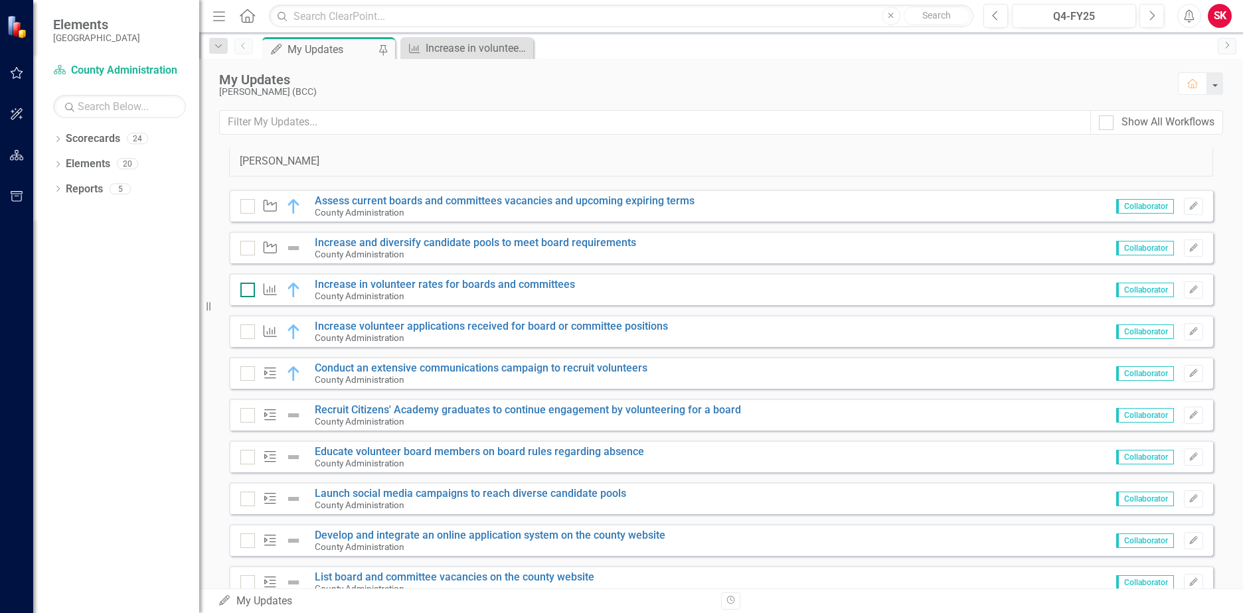
click at [246, 289] on input "checkbox" at bounding box center [244, 287] width 9 height 9
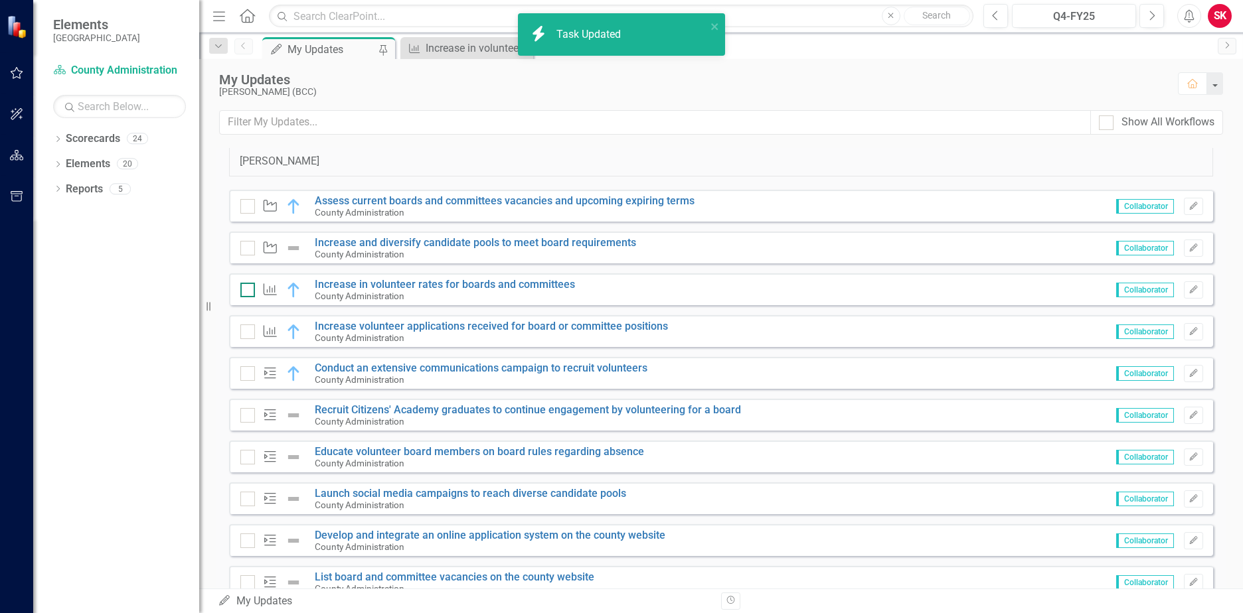
checkbox input "true"
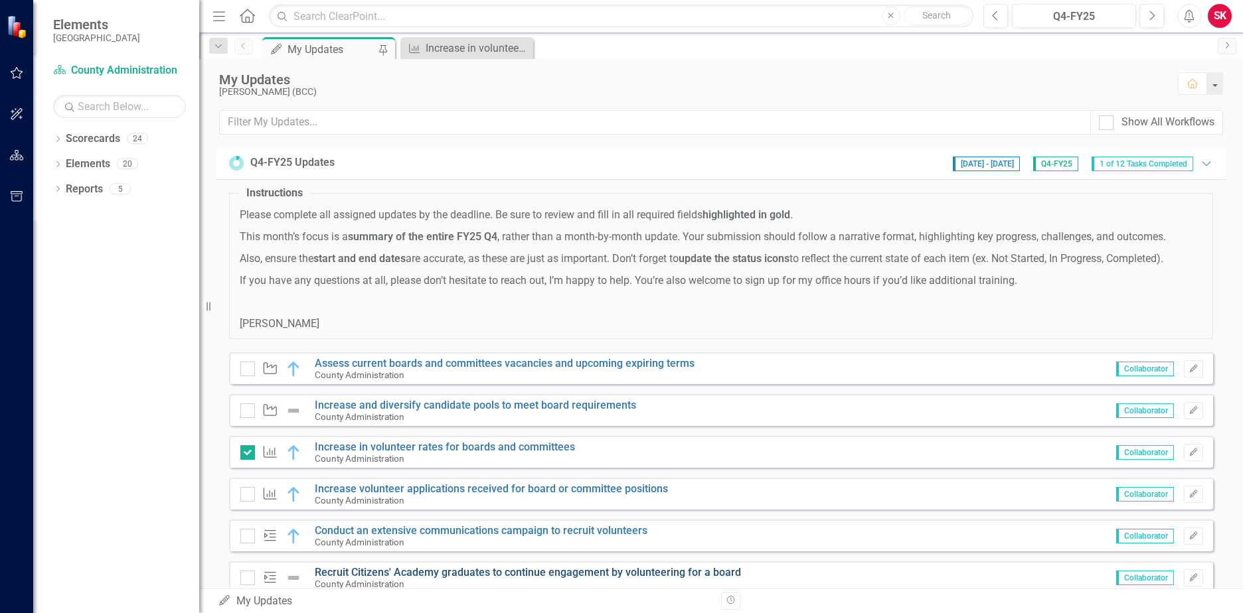
scroll to position [0, 0]
click at [59, 141] on icon "Dropdown" at bounding box center [57, 140] width 9 height 7
click at [65, 155] on div "Dropdown [GEOGRAPHIC_DATA] Strategic Plan" at bounding box center [129, 164] width 139 height 22
click at [63, 164] on icon "Dropdown" at bounding box center [65, 163] width 10 height 8
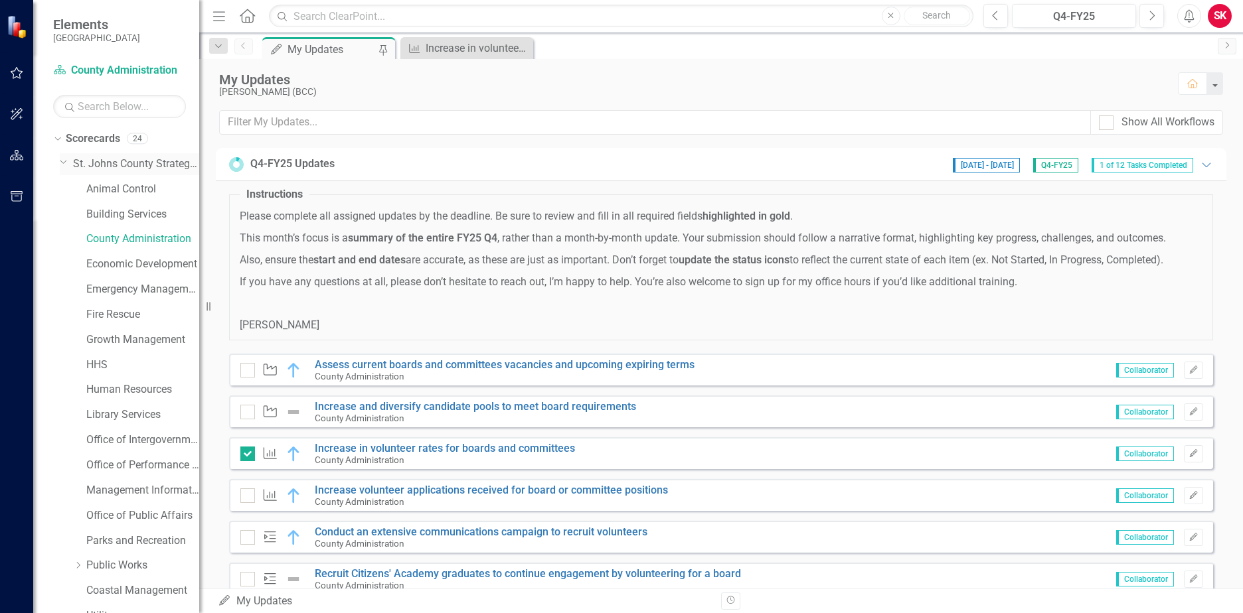
click at [67, 163] on icon "Dropdown" at bounding box center [64, 162] width 8 height 10
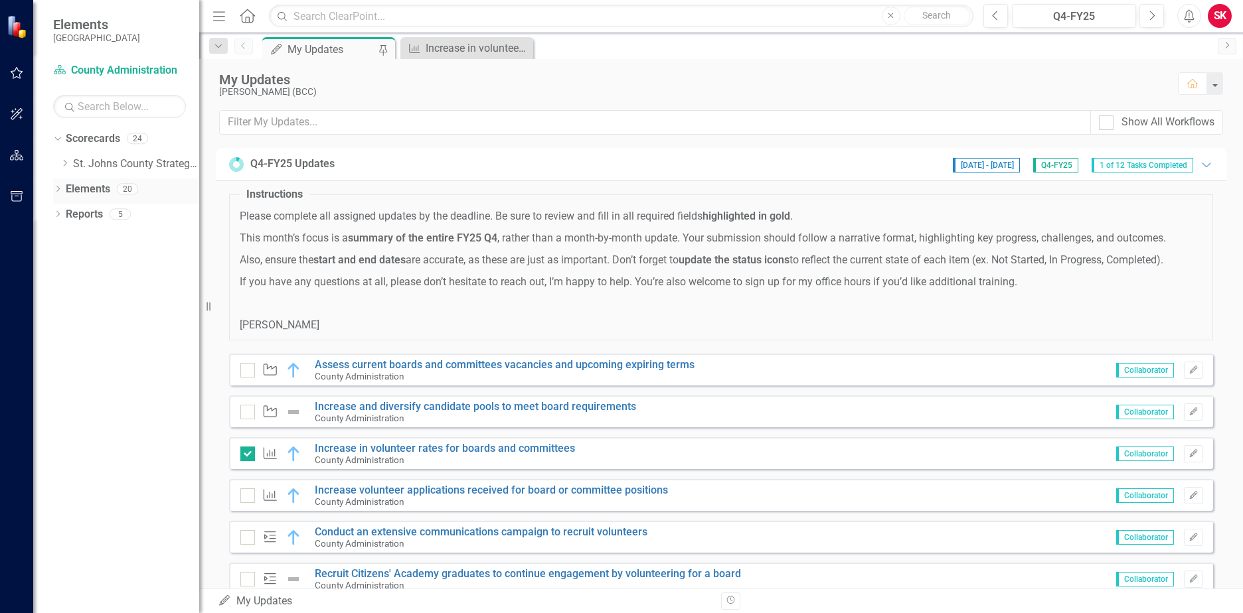
click at [62, 190] on icon "Dropdown" at bounding box center [57, 190] width 9 height 7
click at [94, 215] on link "Objective Objectives" at bounding box center [106, 214] width 68 height 15
click at [106, 282] on div "Reports 5" at bounding box center [132, 291] width 133 height 25
click at [115, 266] on link "Initiative Initiatives" at bounding box center [104, 264] width 64 height 15
click at [66, 264] on icon "Dropdown" at bounding box center [64, 265] width 9 height 7
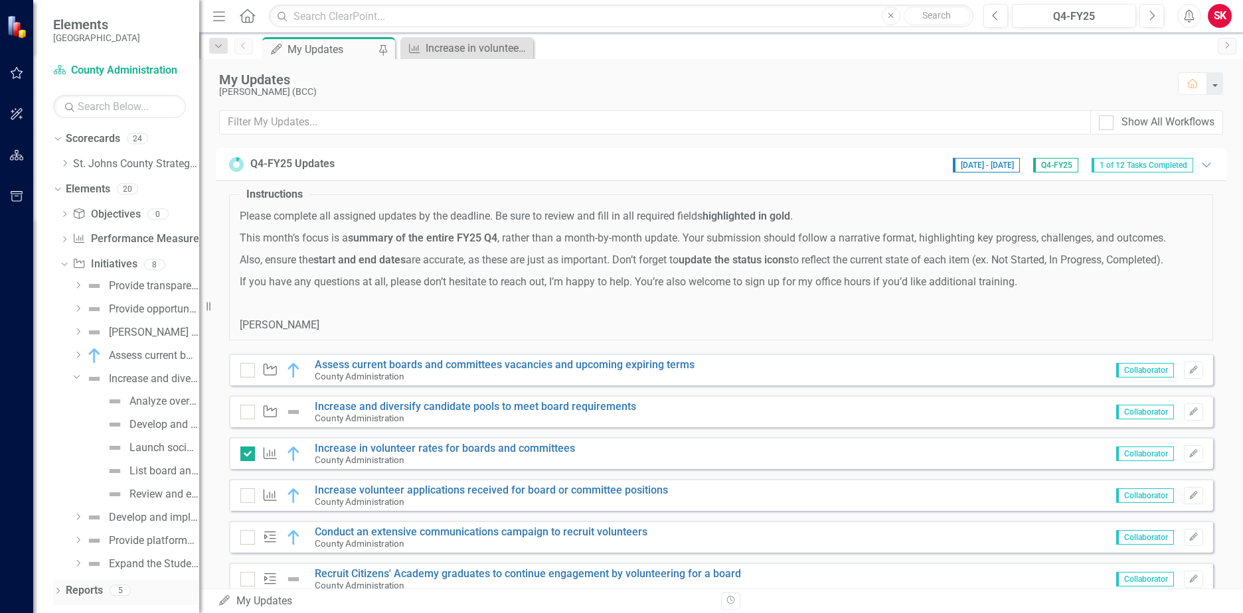
click at [84, 596] on link "Reports" at bounding box center [84, 590] width 37 height 15
click at [59, 589] on icon "Dropdown" at bounding box center [57, 592] width 9 height 7
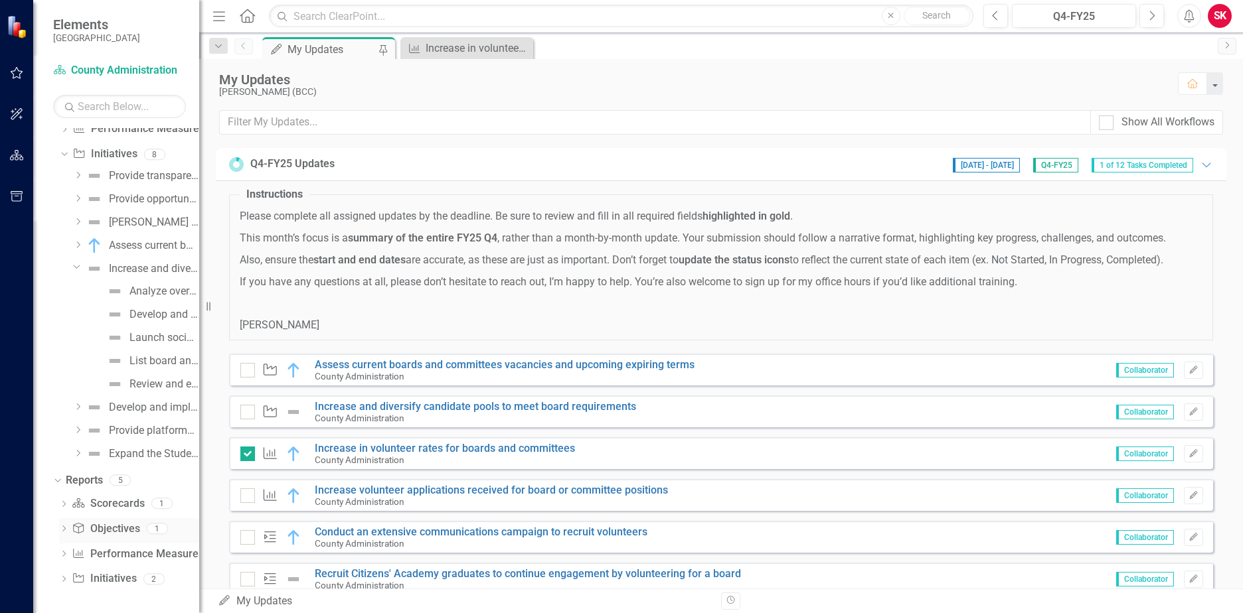
click at [118, 533] on link "Objective Objectives" at bounding box center [106, 529] width 68 height 15
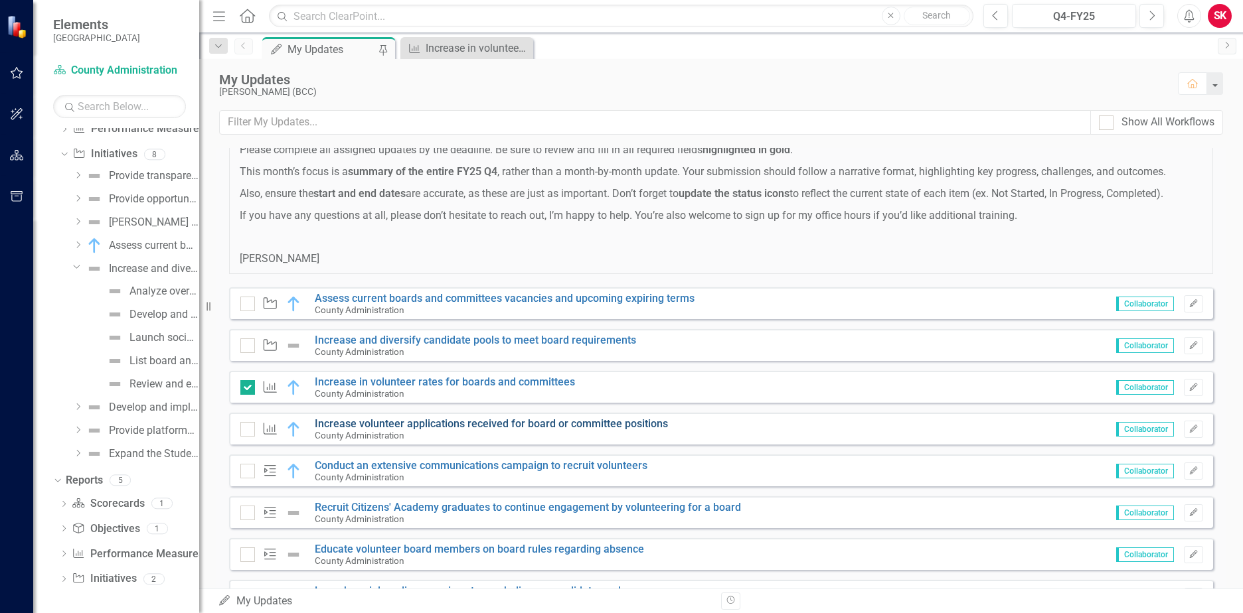
click at [481, 421] on link "Increase volunteer applications received for board or committee positions" at bounding box center [491, 423] width 353 height 13
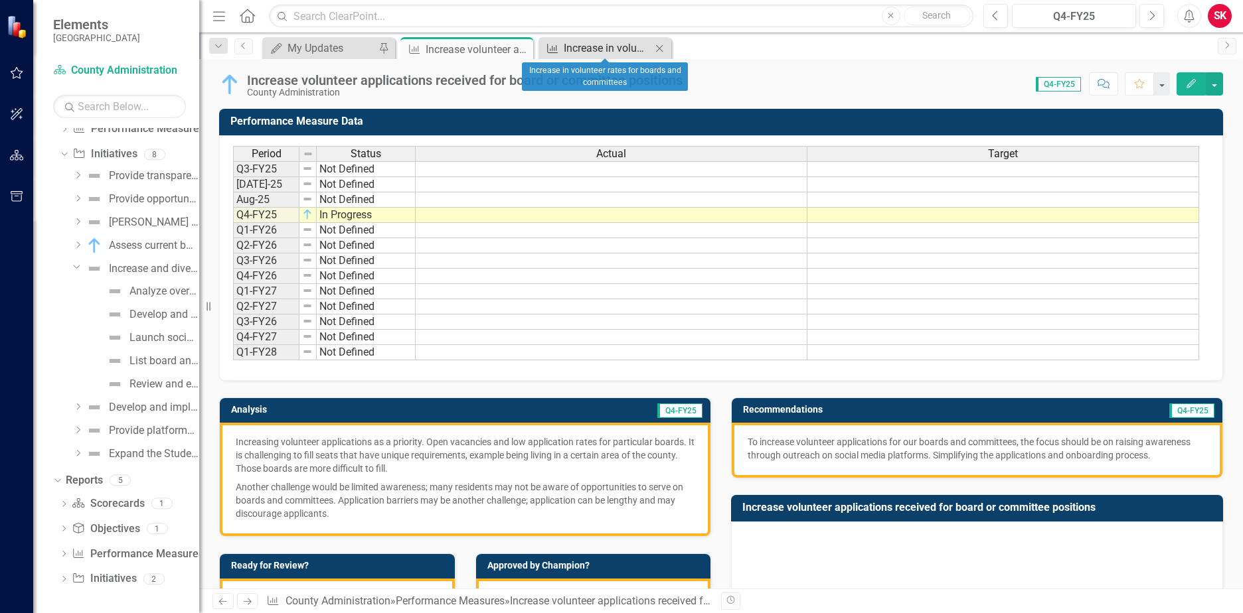
click at [623, 46] on div "Increase in volunteer rates for boards and committees" at bounding box center [608, 48] width 88 height 17
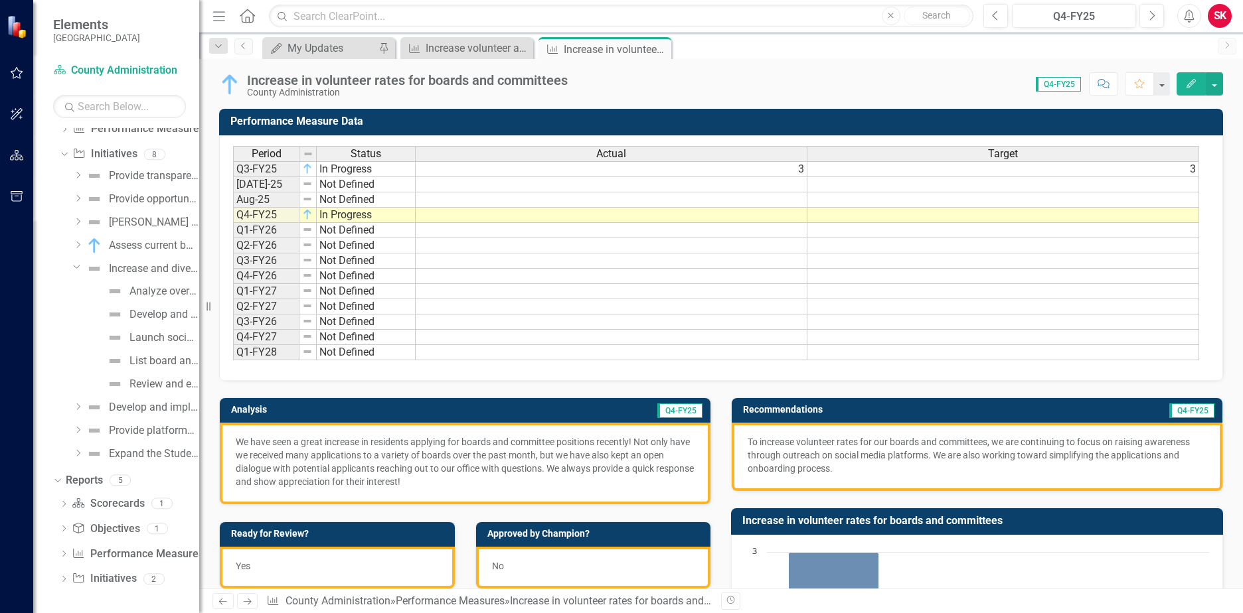
drag, startPoint x: 623, startPoint y: 46, endPoint x: 543, endPoint y: 51, distance: 80.4
click at [0, 0] on icon "Close" at bounding box center [0, 0] width 0 height 0
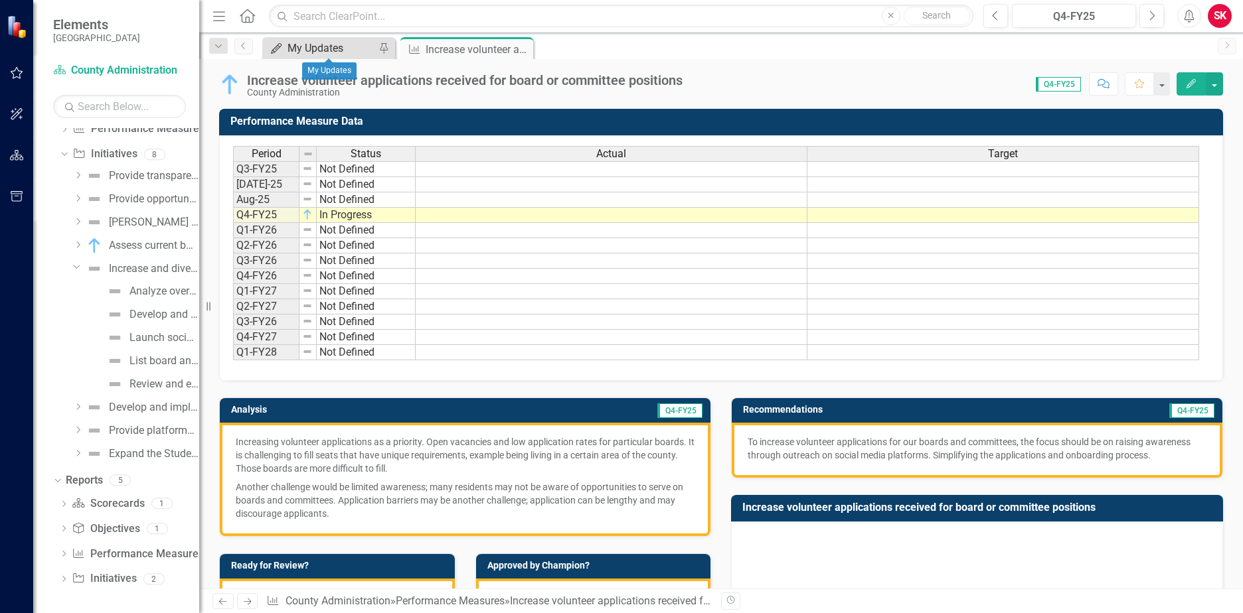
click at [353, 43] on div "My Updates" at bounding box center [331, 48] width 88 height 17
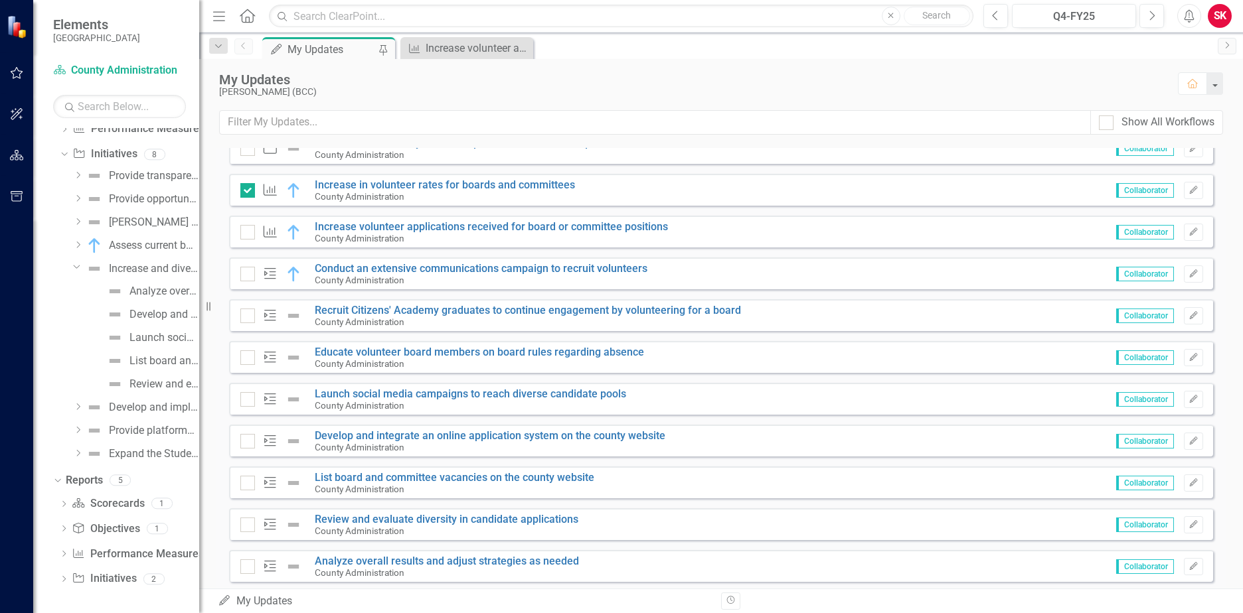
scroll to position [265, 0]
